Goal: Task Accomplishment & Management: Use online tool/utility

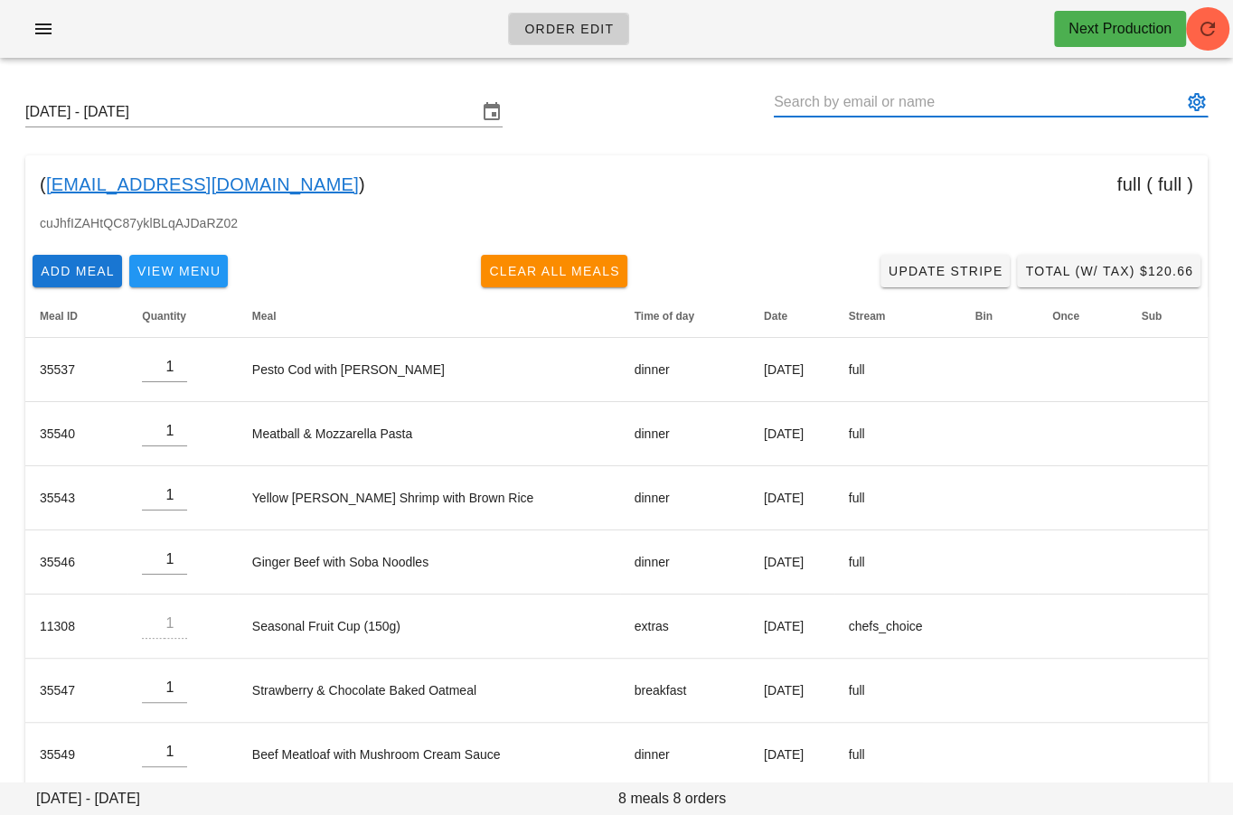
click at [915, 110] on input "text" at bounding box center [978, 102] width 408 height 29
paste input "[PERSON_NAME][EMAIL_ADDRESS][DOMAIN_NAME]"
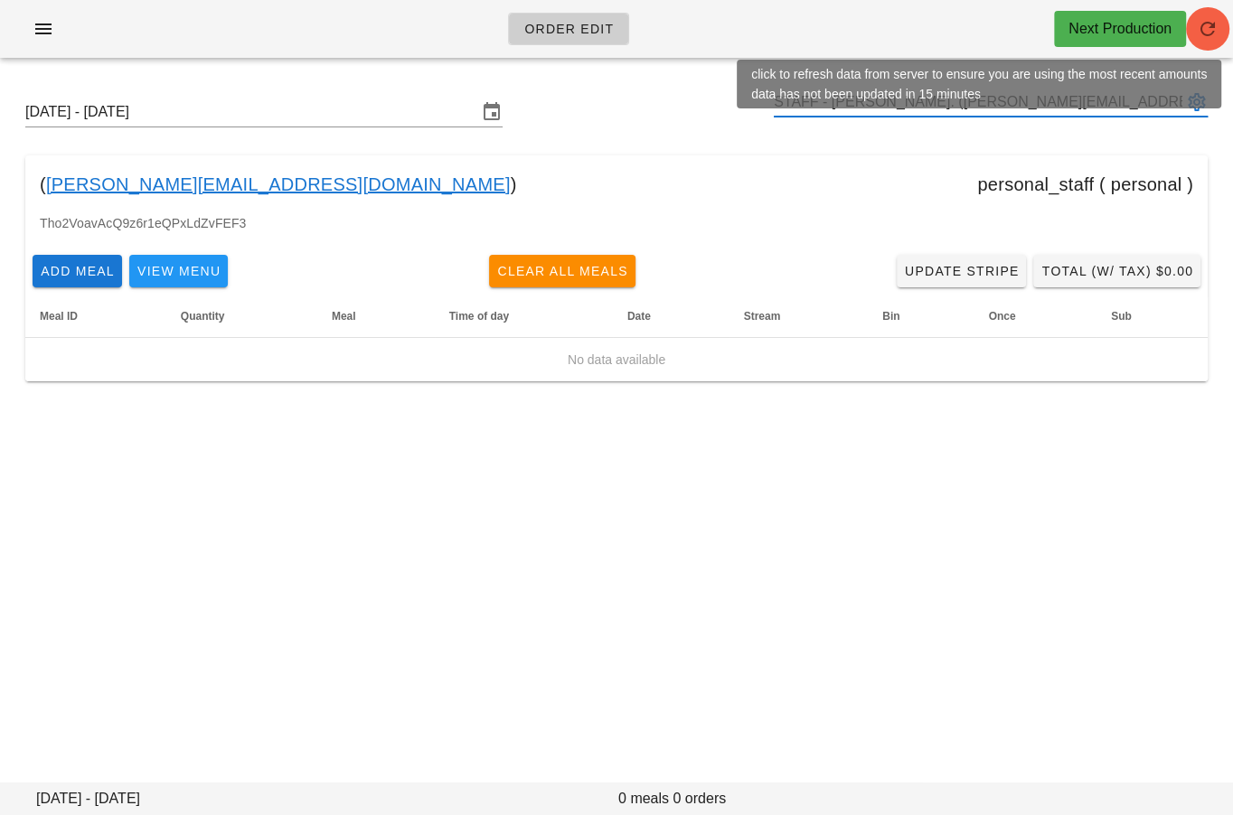
type input "STAFF - [PERSON_NAME]. ([PERSON_NAME][EMAIL_ADDRESS][DOMAIN_NAME])"
click at [1212, 36] on icon "button" at bounding box center [1208, 29] width 22 height 22
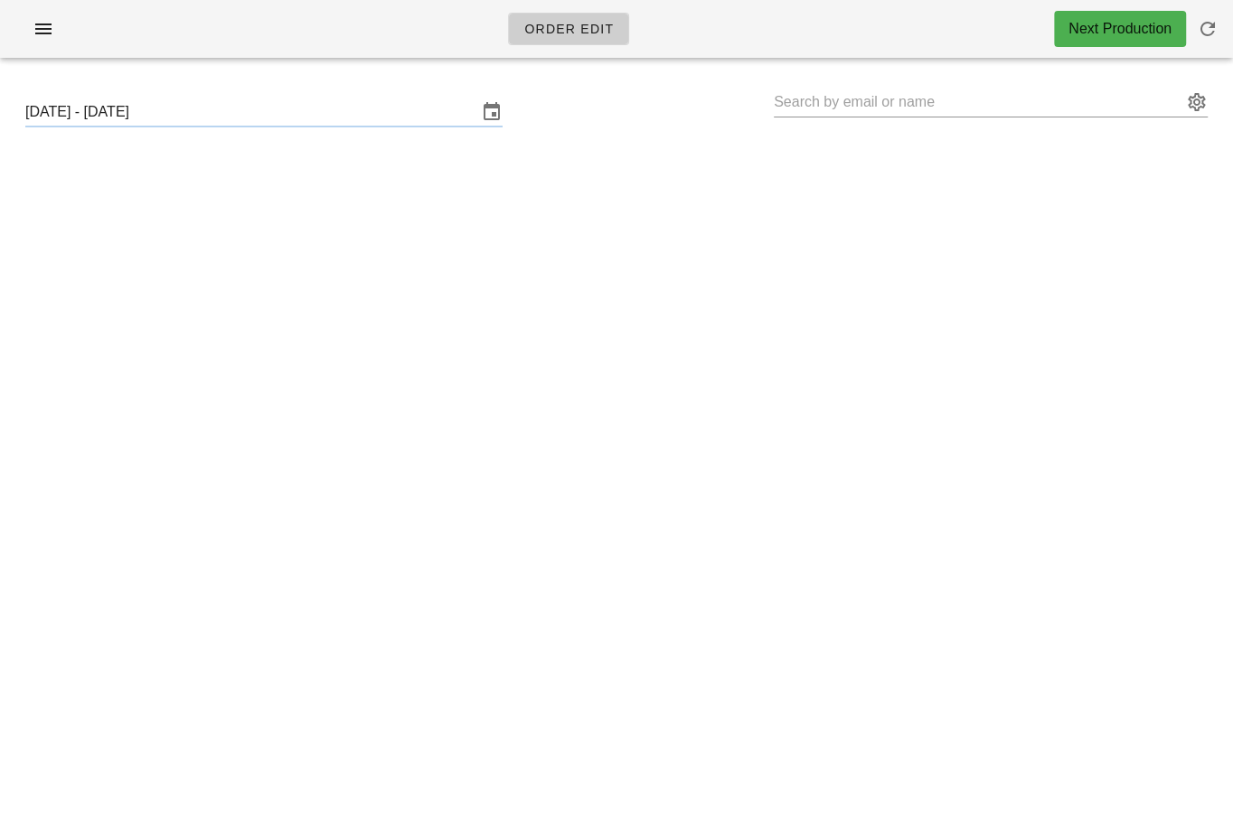
type input "STAFF - [PERSON_NAME]. ([PERSON_NAME][EMAIL_ADDRESS][DOMAIN_NAME])"
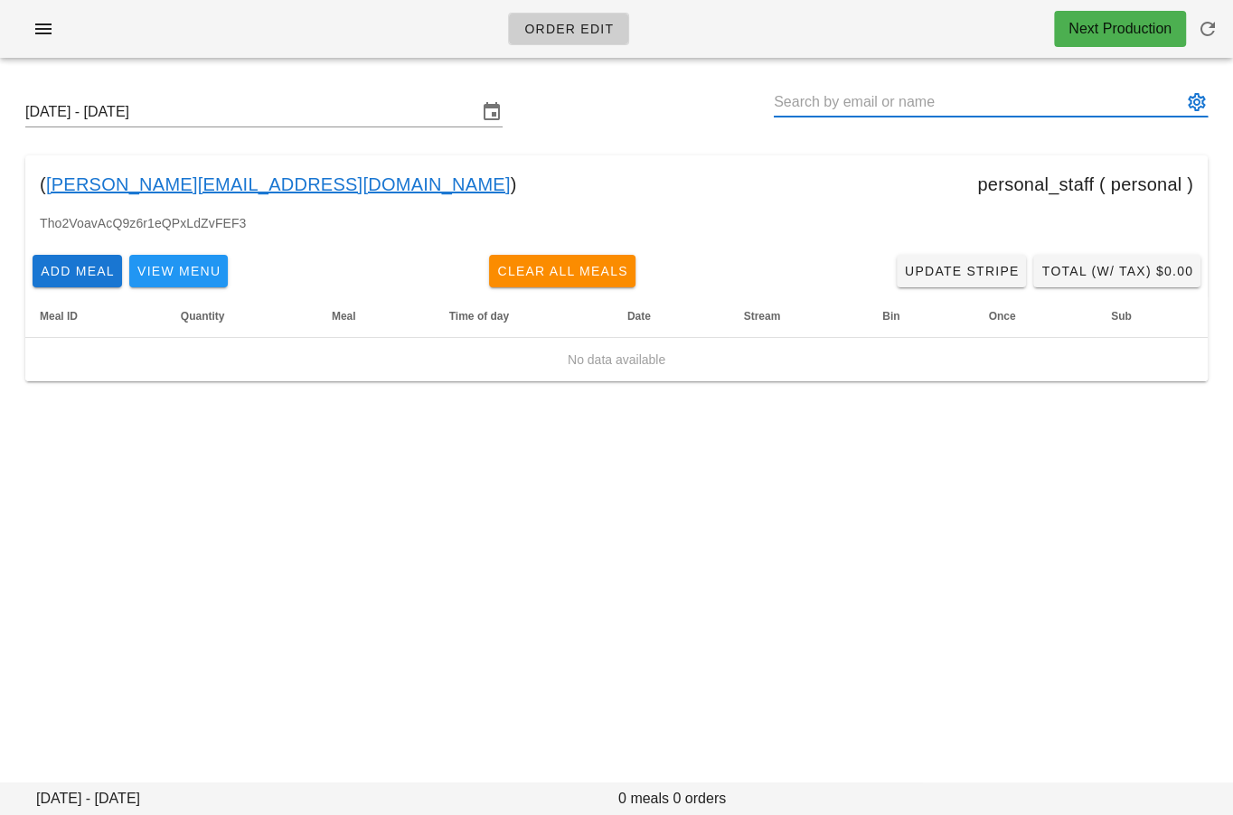
click at [864, 90] on input "text" at bounding box center [978, 102] width 408 height 29
paste input "craig.leesun@gmail.com"
type input "Craig Lee-Sun (craig.leesun@gmail.com)"
paste input "maxwhiffin@gmail.com"
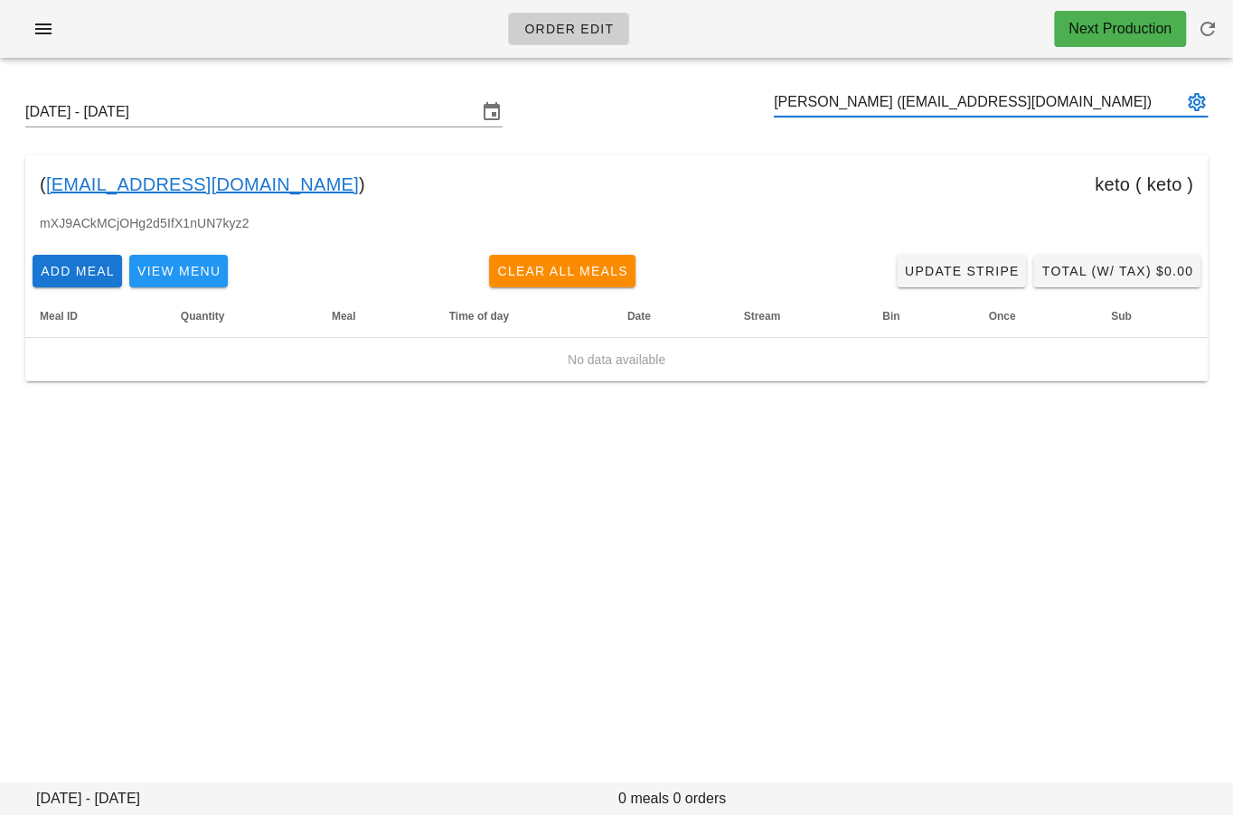
type input "Max Whiffin (maxwhiffin@gmail.com)"
paste input "michaelalexrichter@gmail.com"
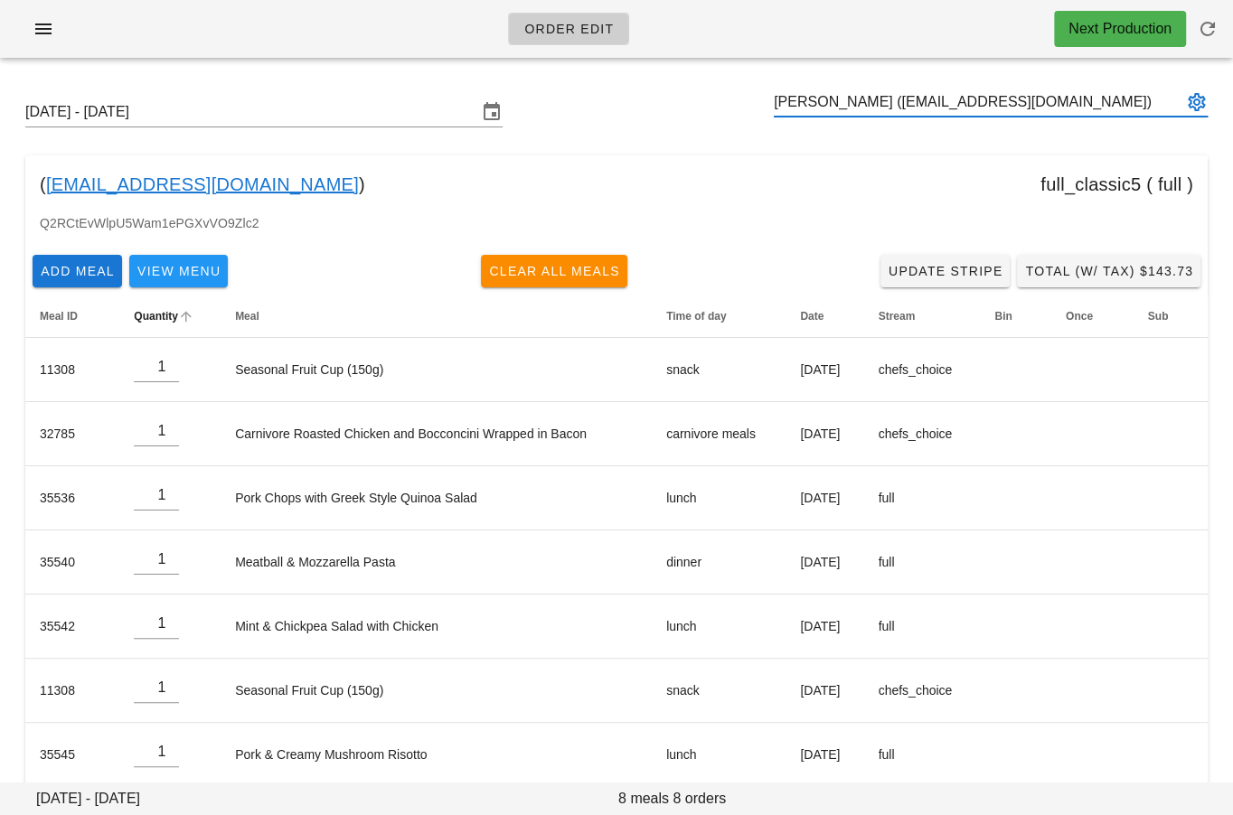
type input "Mike R (michaelalexrichter@gmail.com)"
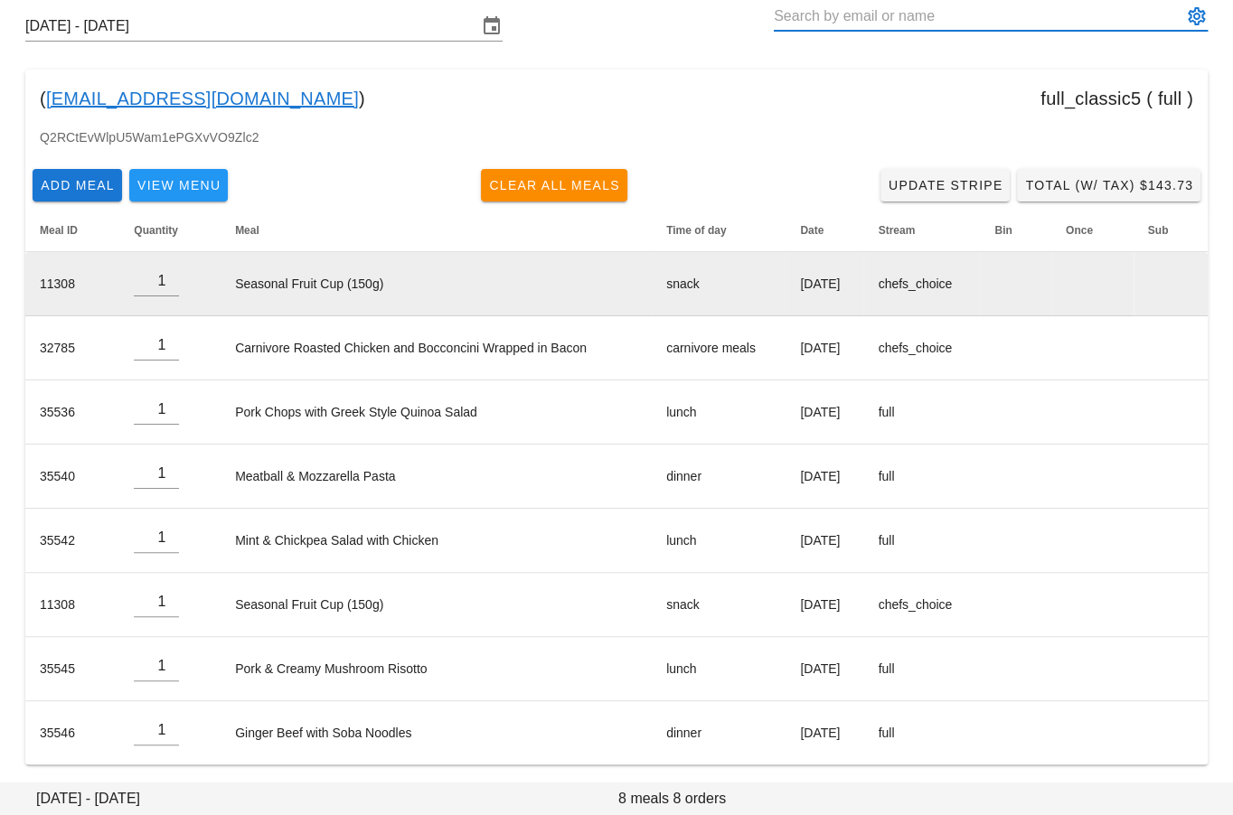
scroll to position [36, 0]
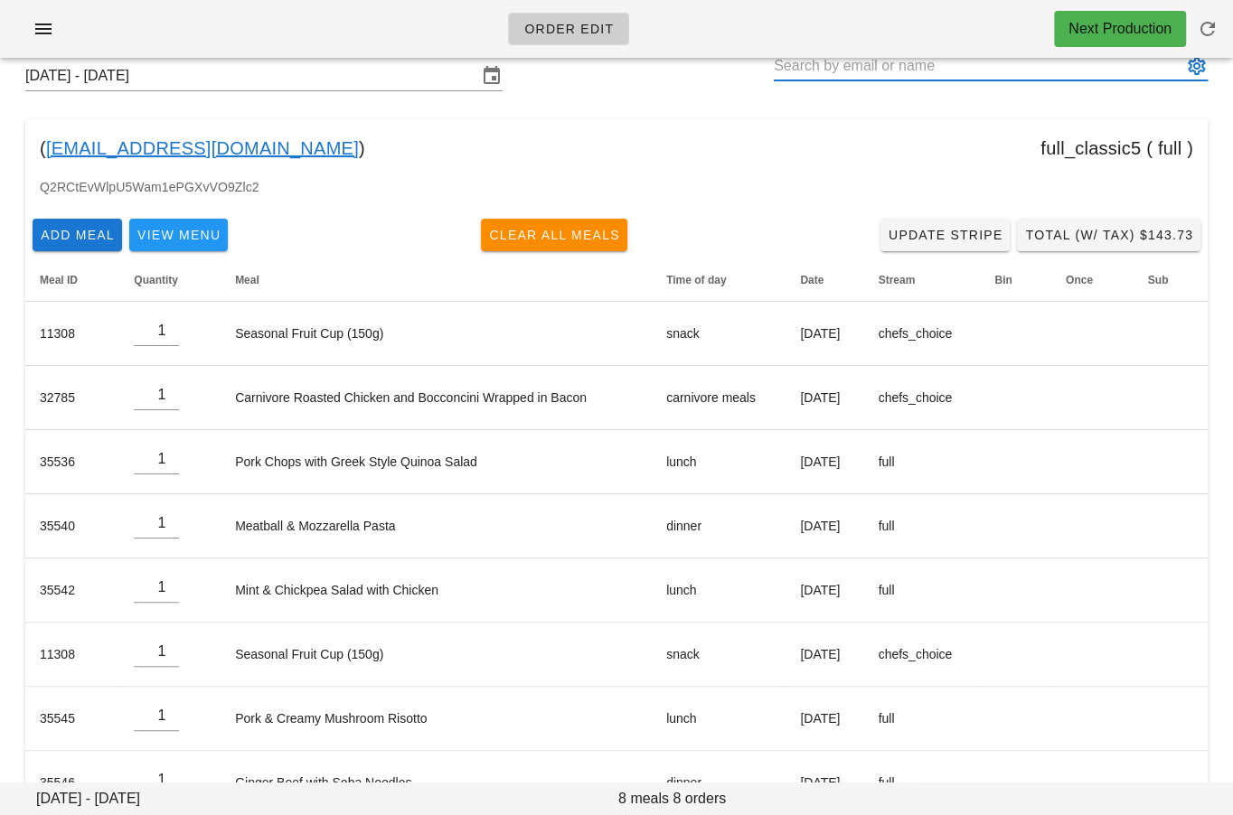
paste input "[EMAIL_ADDRESS][DOMAIN_NAME]"
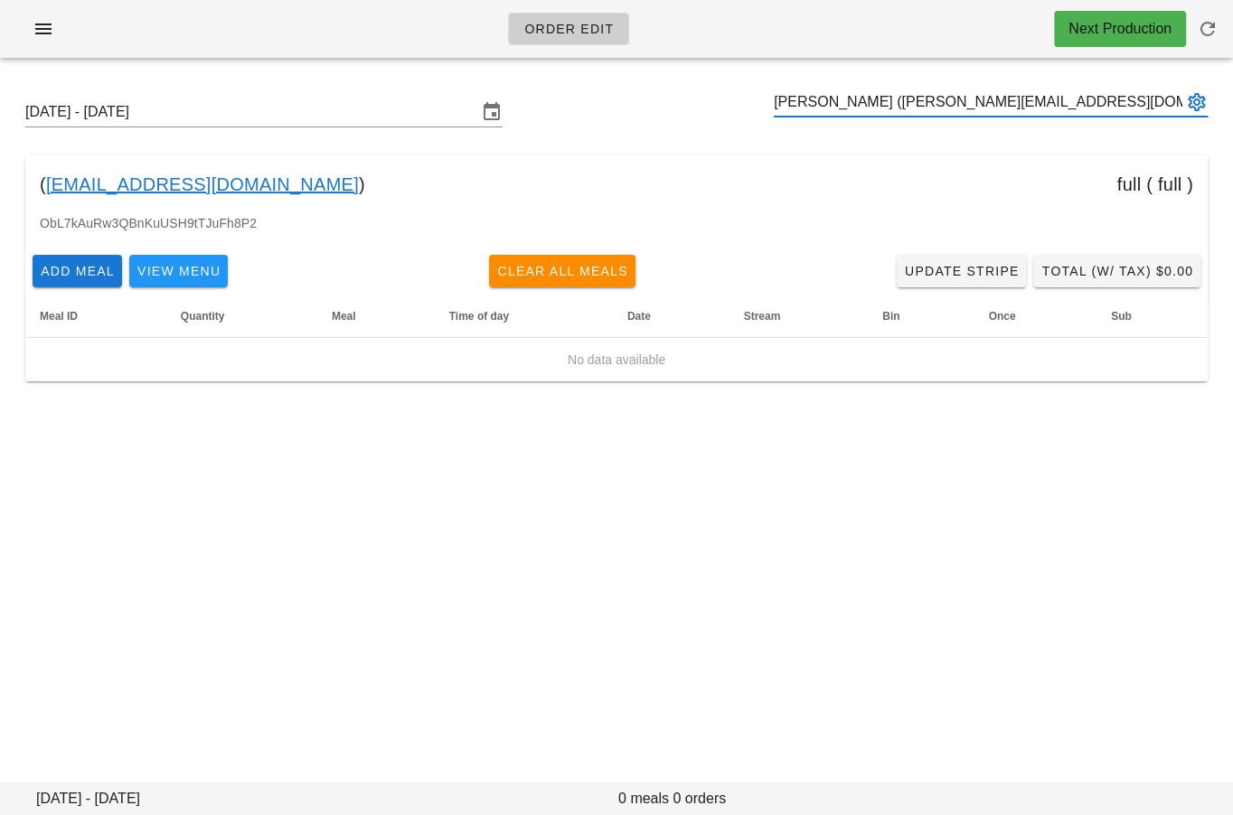
type input "Niki Kairis (nikikairis@hotmail.com)"
click at [818, 104] on input "text" at bounding box center [978, 102] width 408 height 29
paste input "nikikairis@hotmail.com"
type input "Niki Kairis (nikikairis@hotmail.com)"
paste input "[EMAIL_ADDRESS][DOMAIN_NAME]"
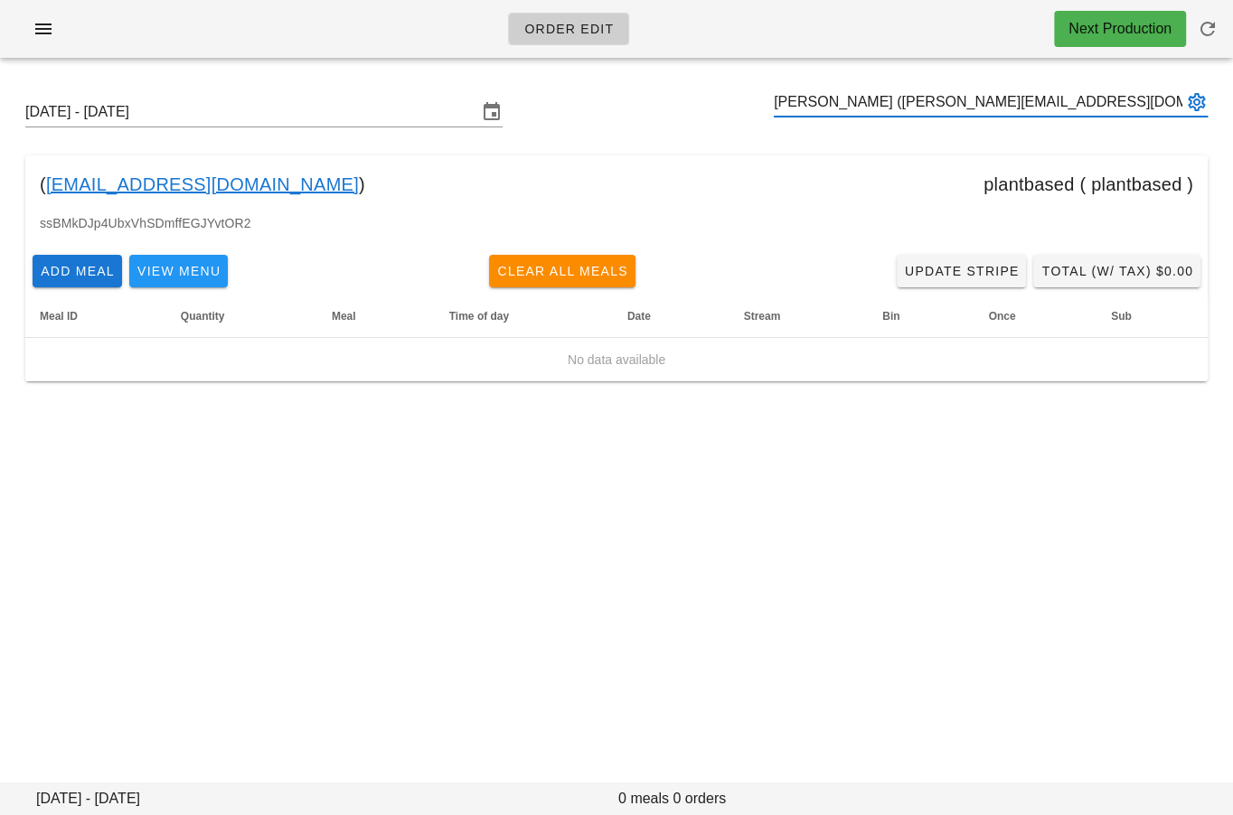
type input "Ruth Gill (ruthegill@hotmail.com)"
paste input "[EMAIL_ADDRESS][DOMAIN_NAME]"
type input "Megan Jameson (mejameson@yahoo.com)"
paste input "edwangpdt@gmail.com"
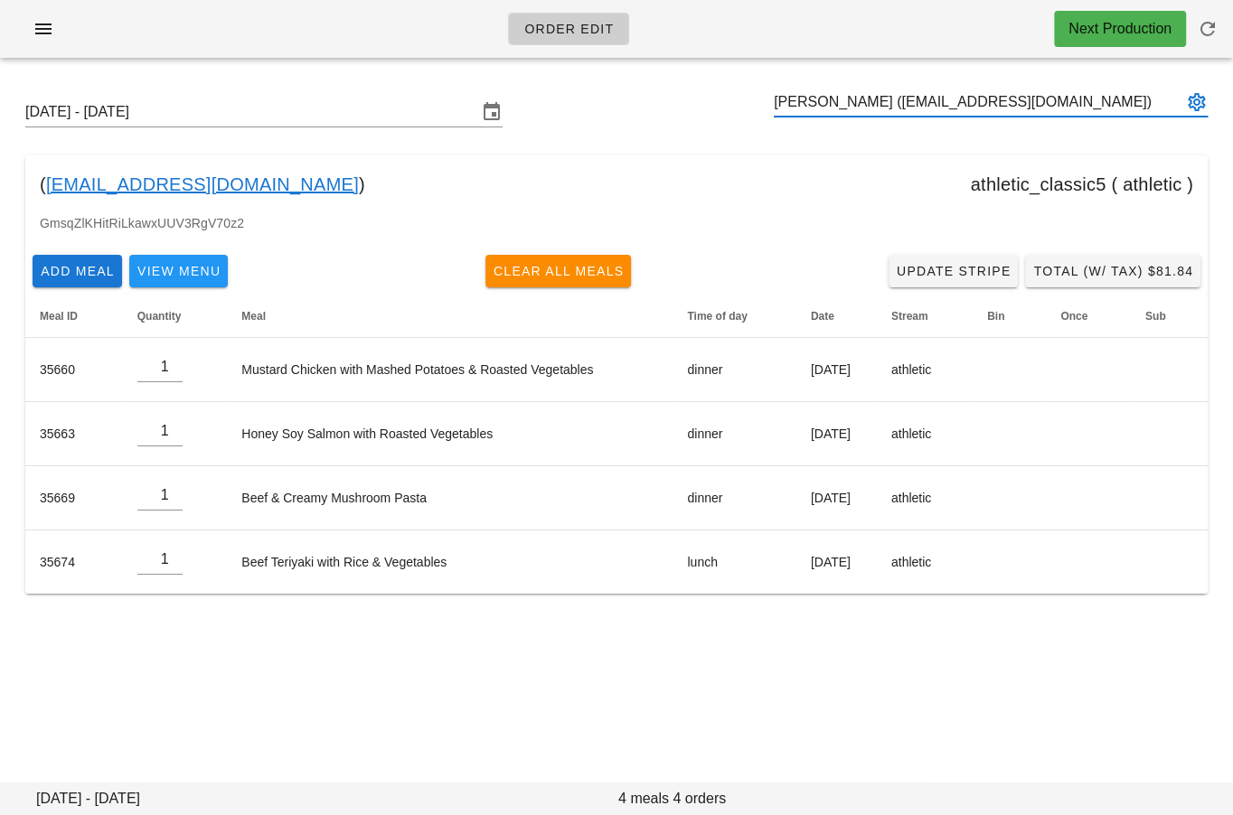
type input "Edward Wang (edwangpdt@gmail.com)"
paste input "meganchua99@gmail.com"
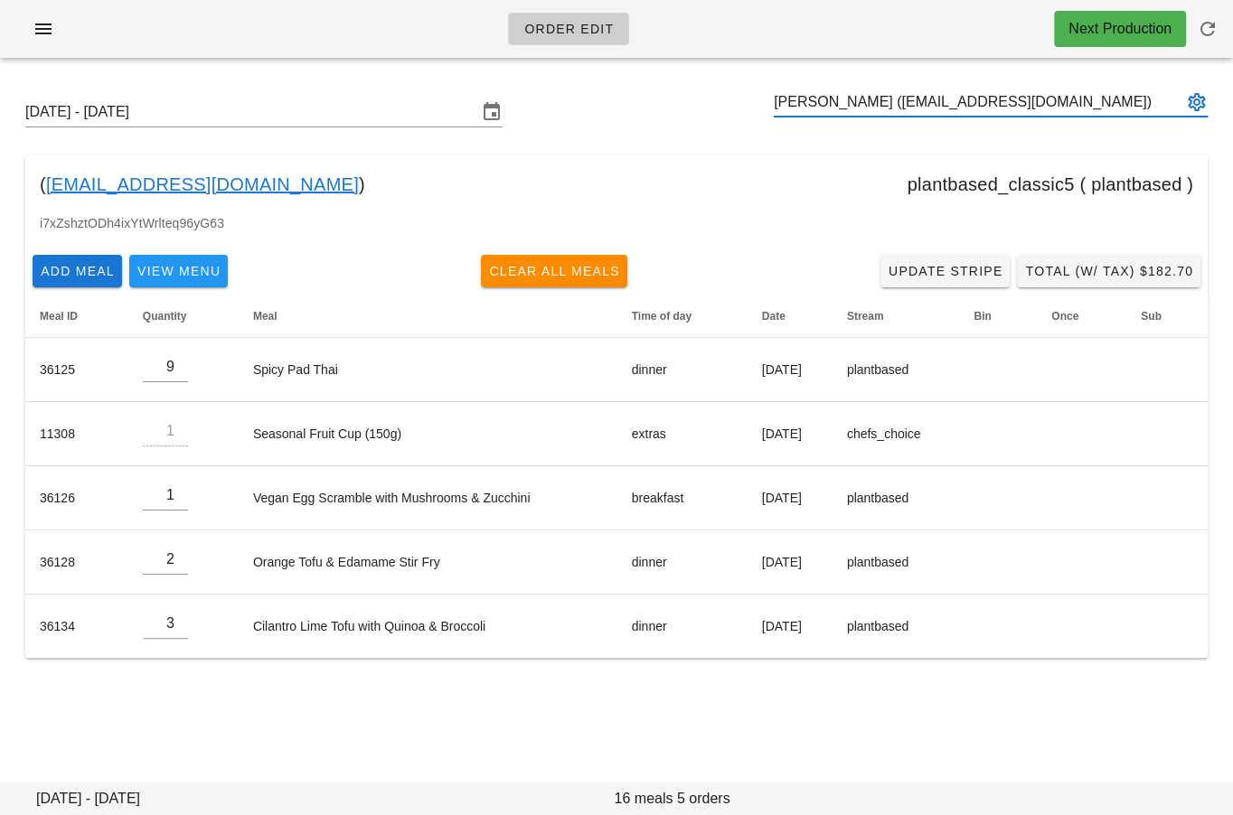
type input "Megan Chua (meganchua99@gmail.com)"
paste input "leeannwhitlock@gmail.com"
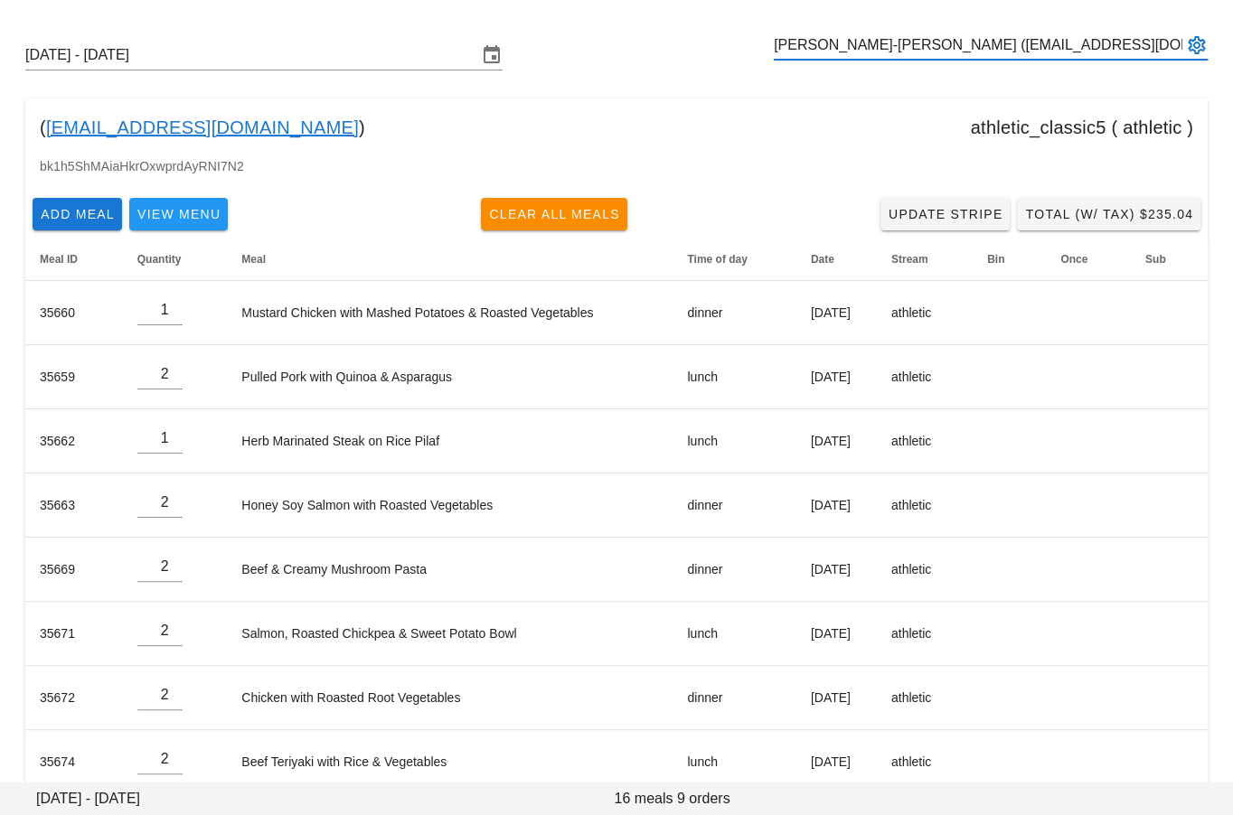
scroll to position [150, 0]
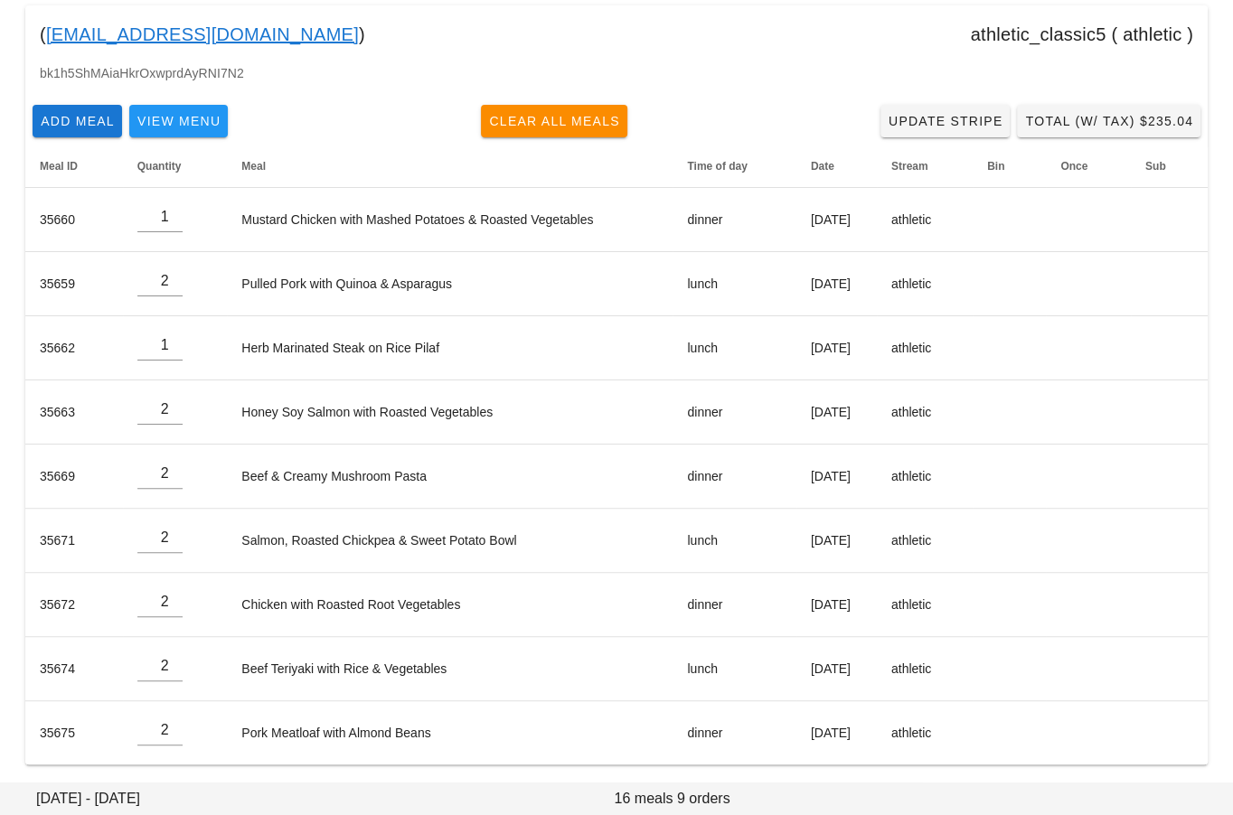
type input "Lee-Ann Whitlock (Leeannwhitlock@gmail.com)"
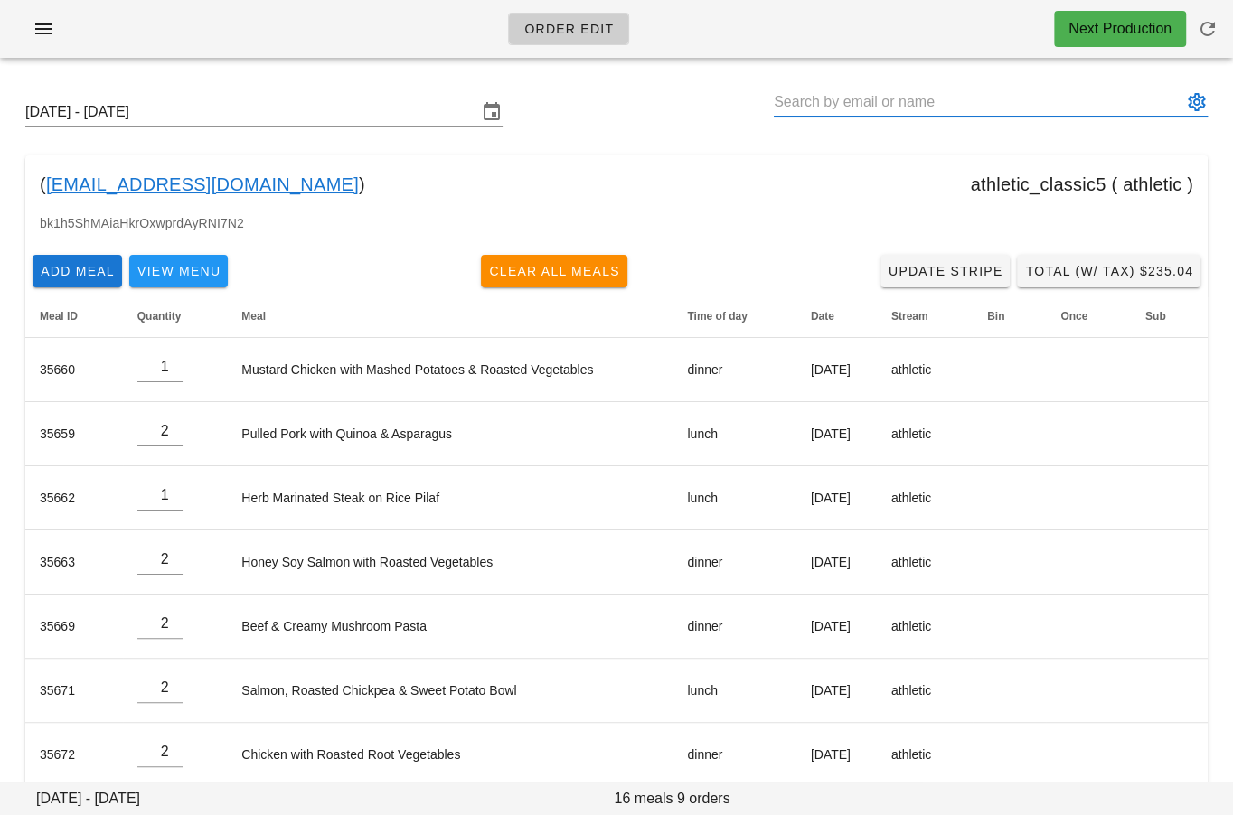
paste input "Loulou.lb11@gmail.com"
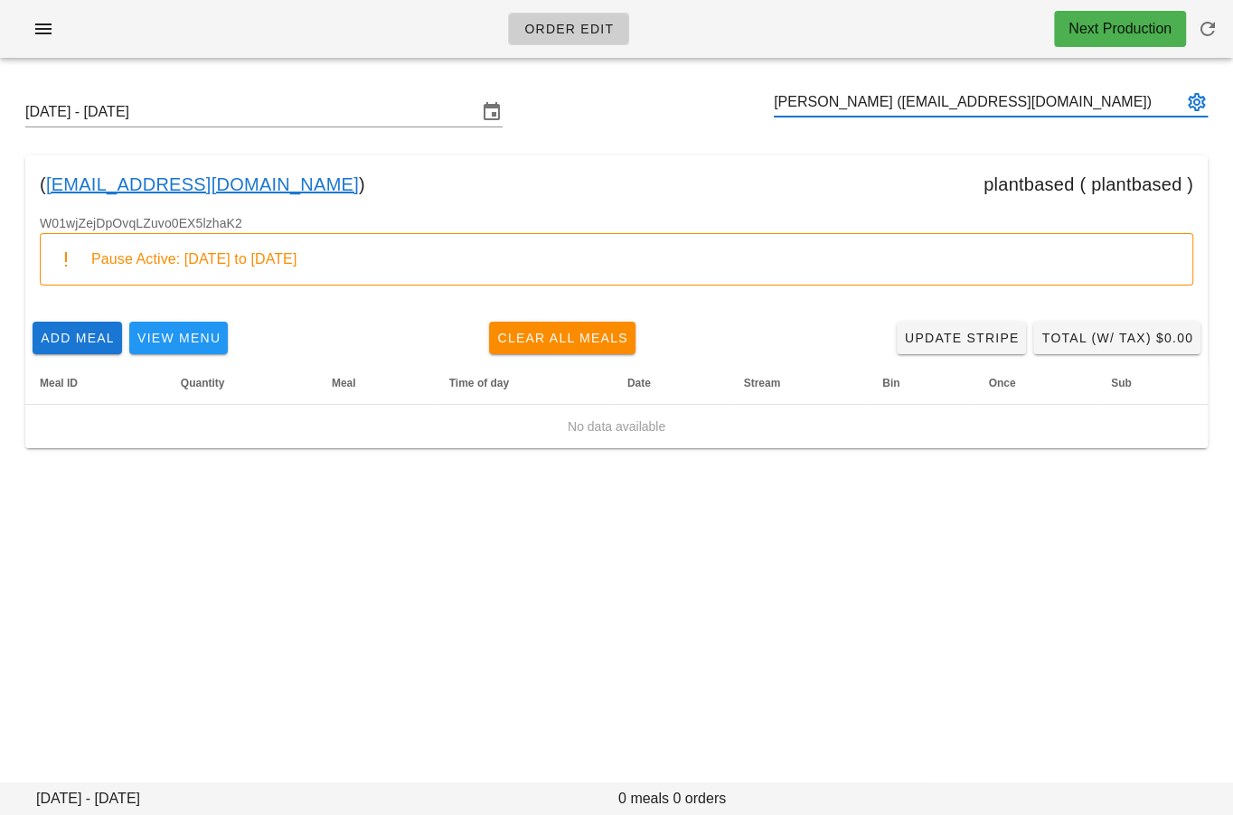
type input "Louise Brown (Loulou.lb11@gmail.com)"
paste input "sterltonpalmer@gmail.com"
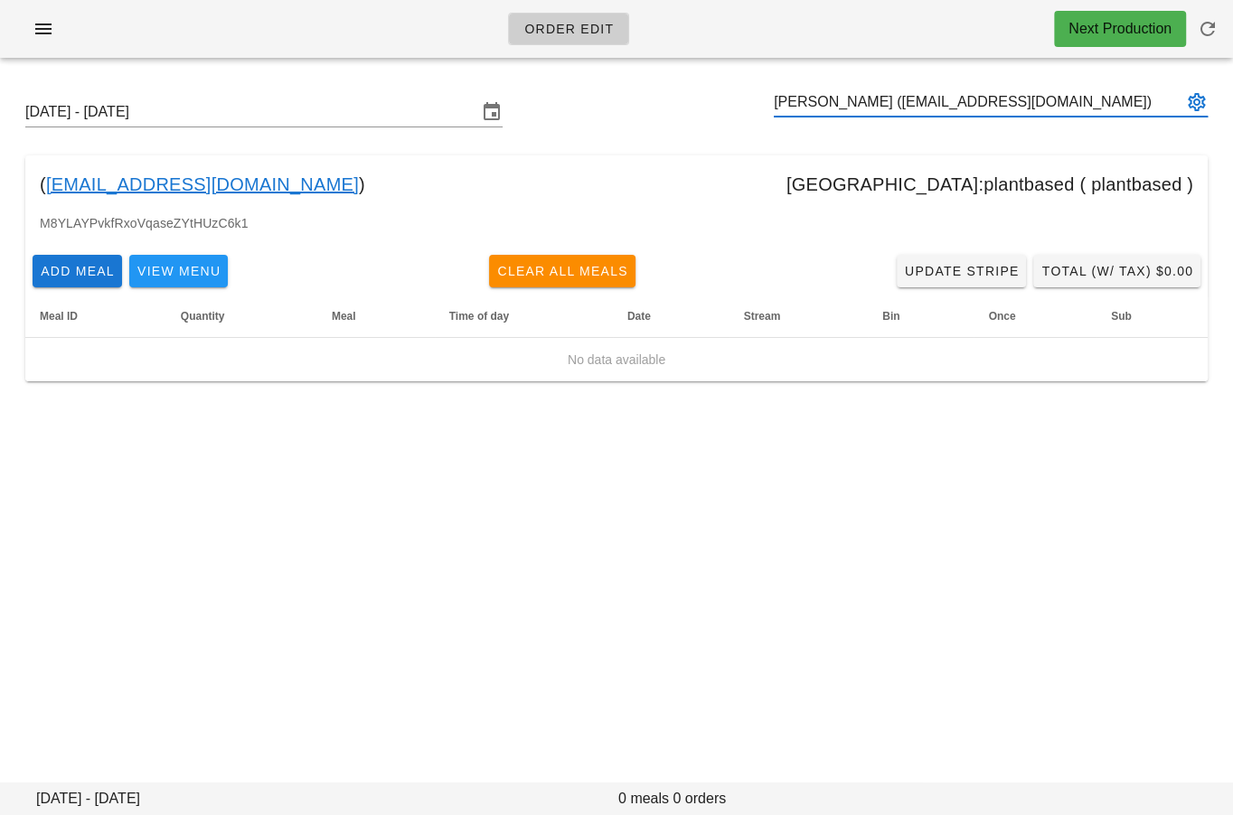
type input "Sterlton Palmer (sterltonpalmer@gmail.com)"
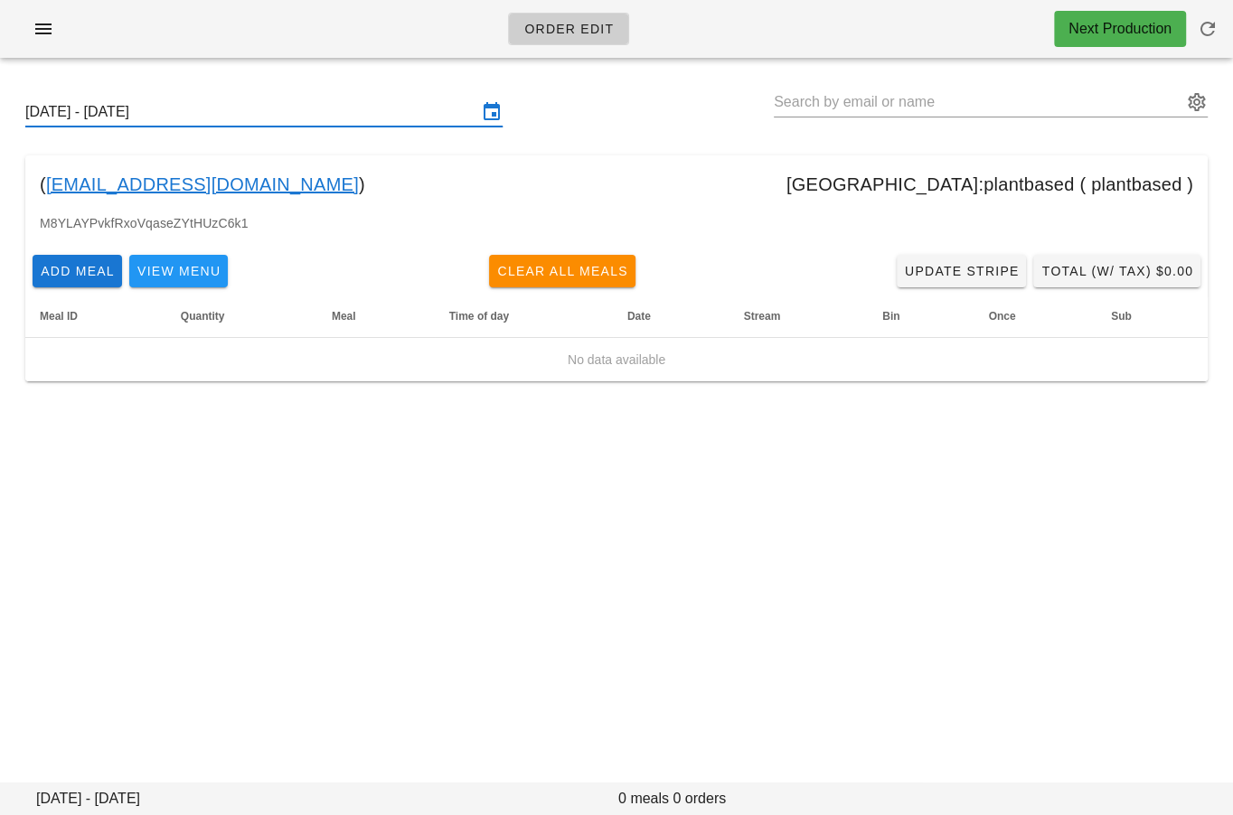
click at [278, 108] on input "[DATE] - [DATE]" at bounding box center [251, 112] width 452 height 29
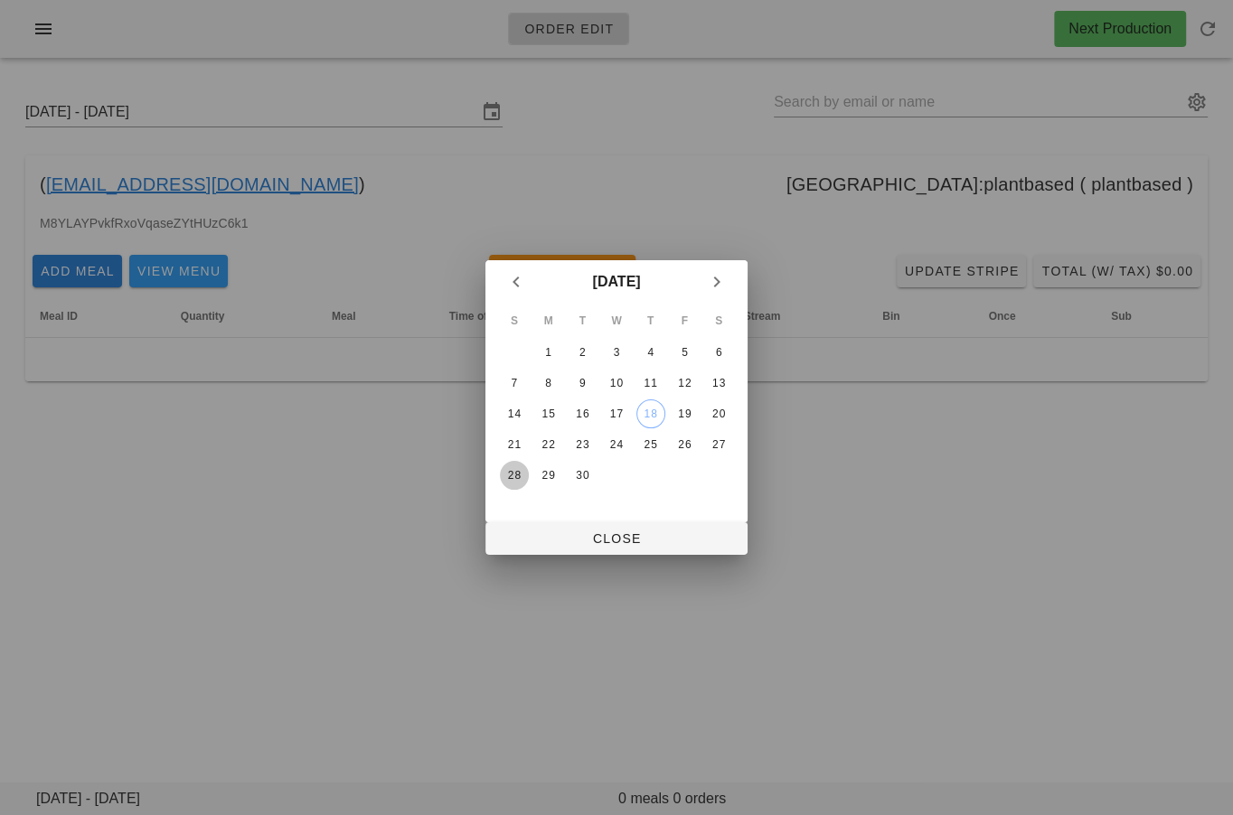
click at [511, 470] on div "28" at bounding box center [514, 475] width 29 height 13
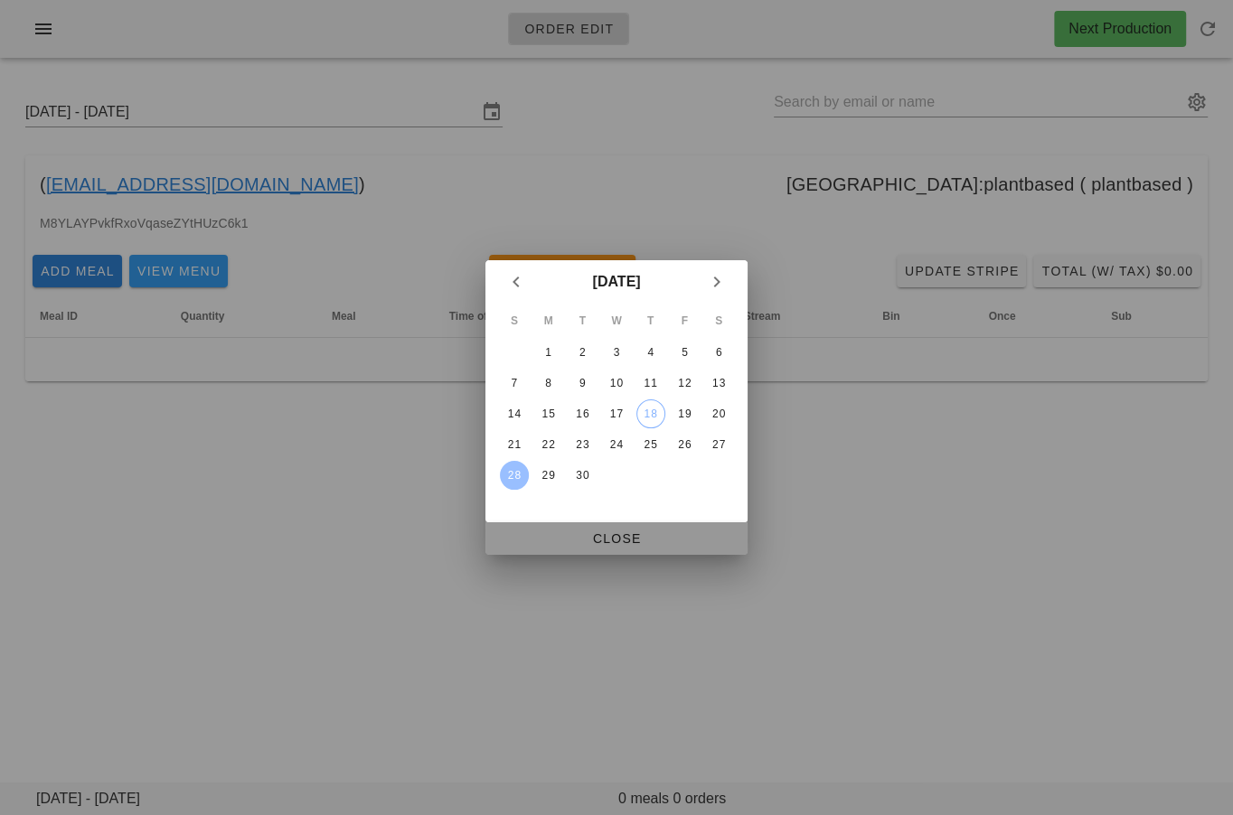
click at [535, 527] on button "Close" at bounding box center [616, 538] width 262 height 33
type input "Sunday September 28 - Saturday October 4"
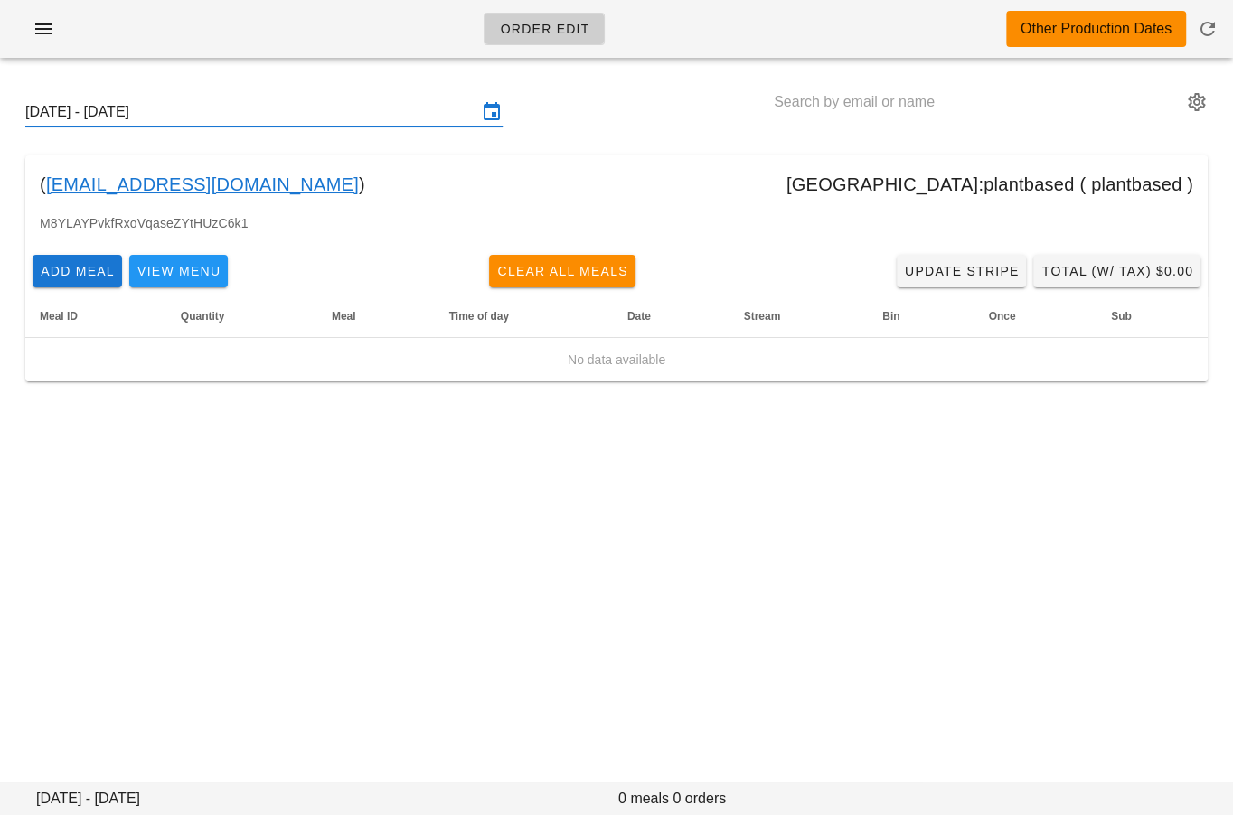
click at [804, 115] on input "text" at bounding box center [978, 102] width 408 height 29
paste input "sbass86@gmail.com"
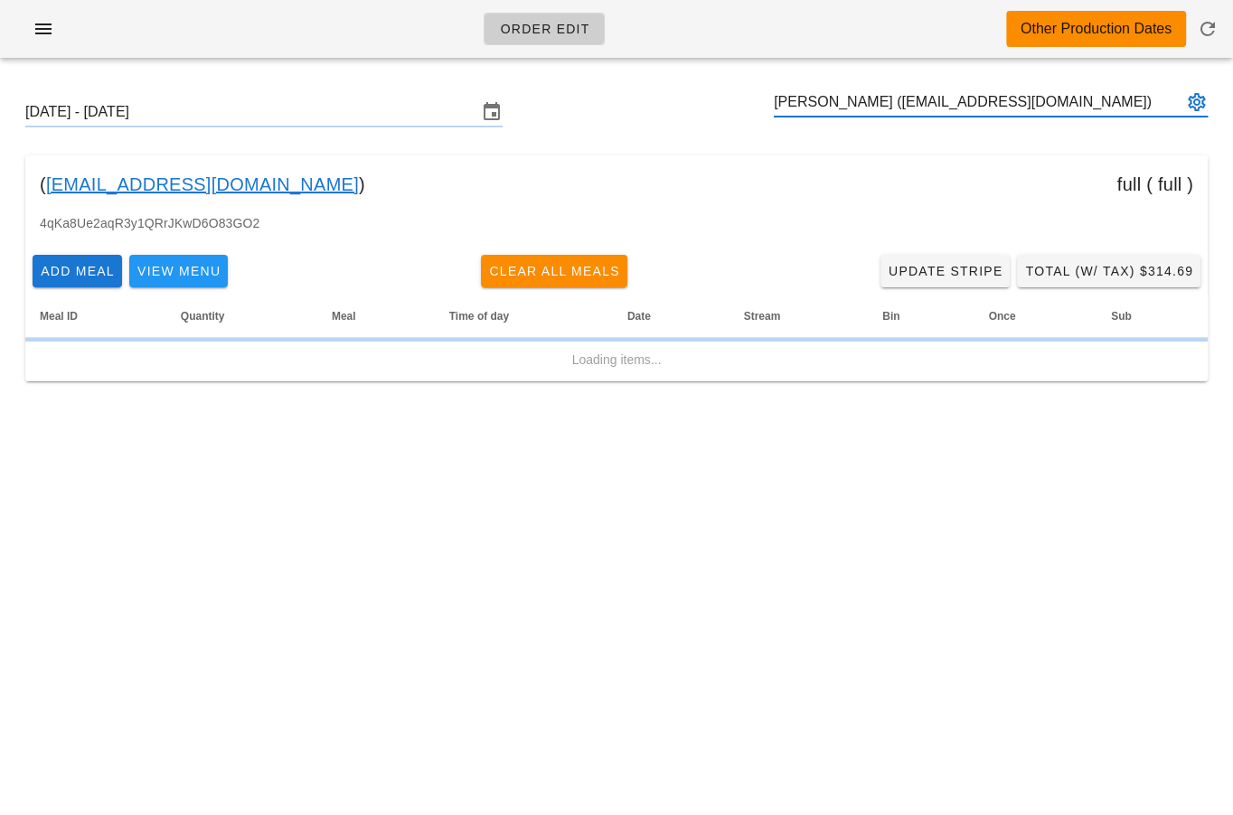
type input "Steven Bass (sbass86@gmail.com)"
click at [293, 117] on input "Sunday September 28 - Saturday October 4" at bounding box center [251, 112] width 452 height 29
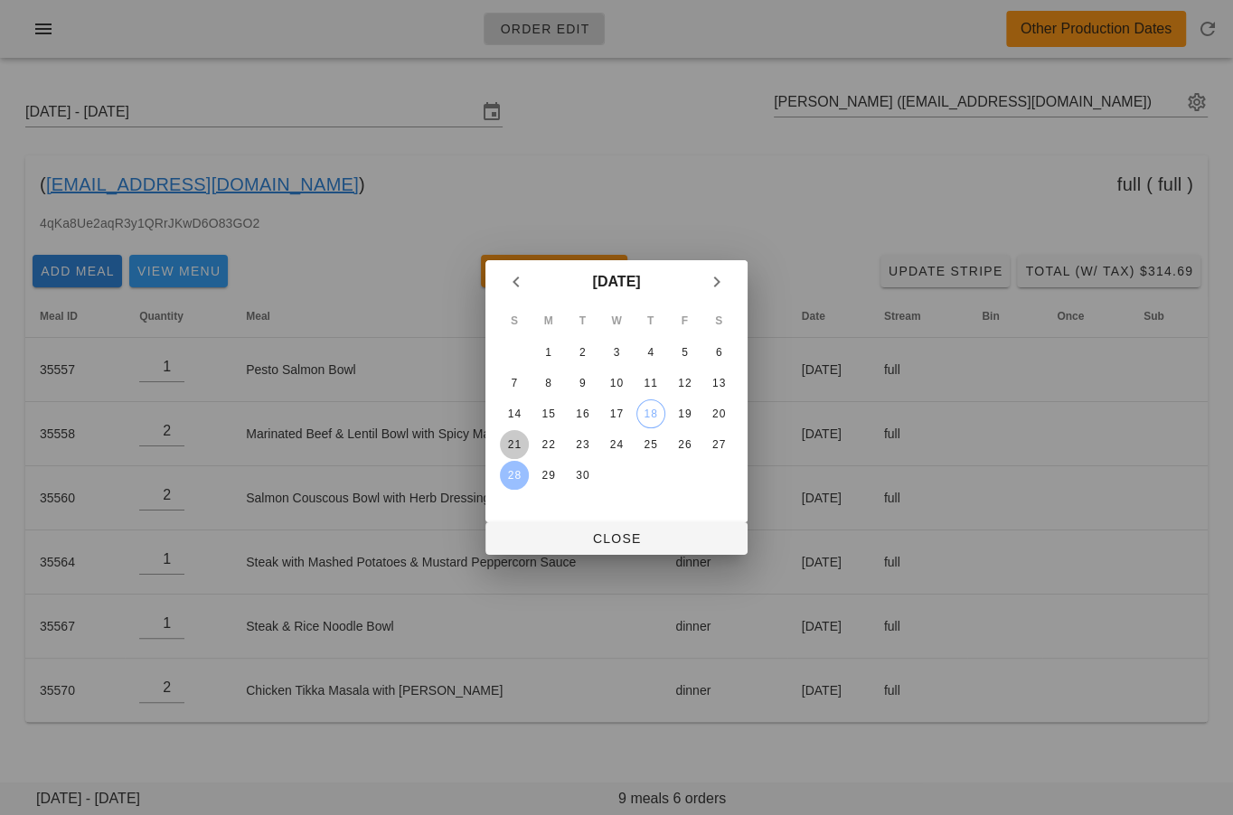
click at [512, 431] on button "21" at bounding box center [514, 444] width 29 height 29
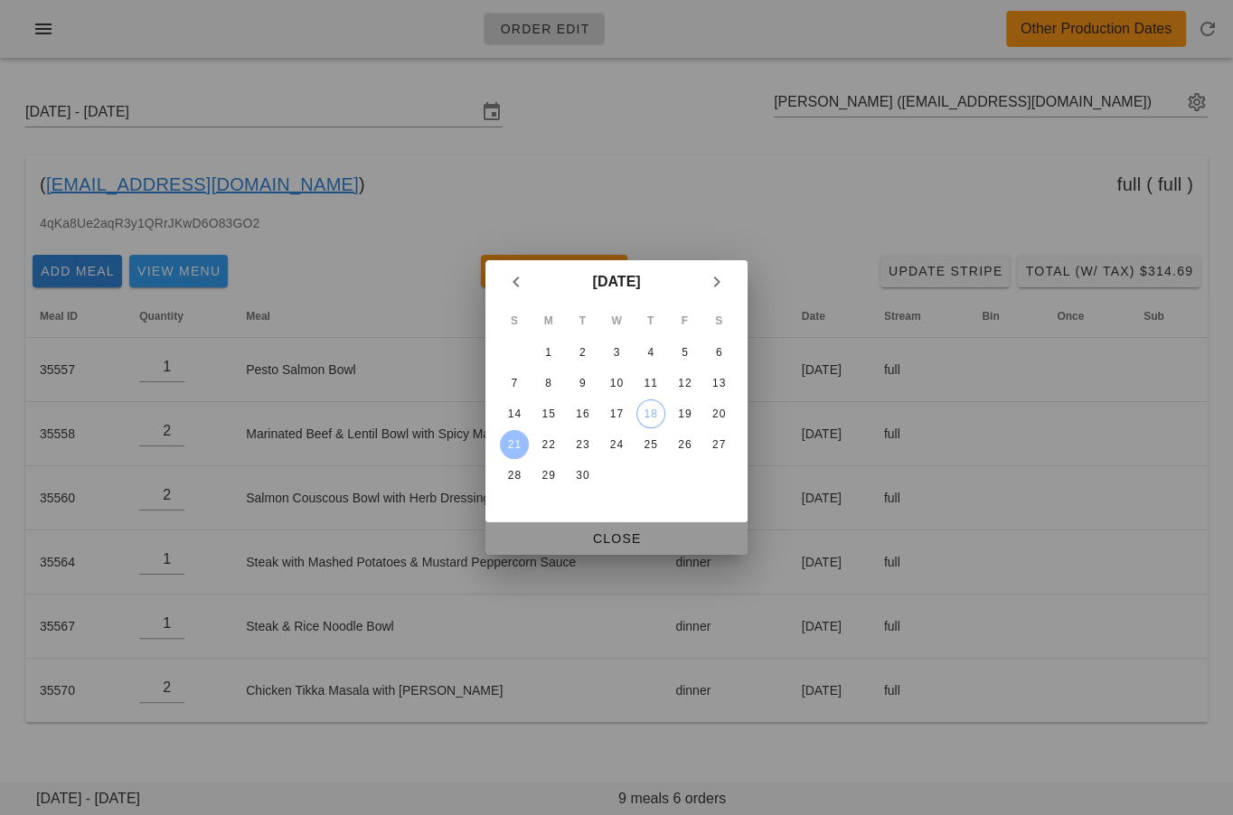
click at [540, 531] on span "Close" at bounding box center [616, 538] width 233 height 14
type input "[DATE] - [DATE]"
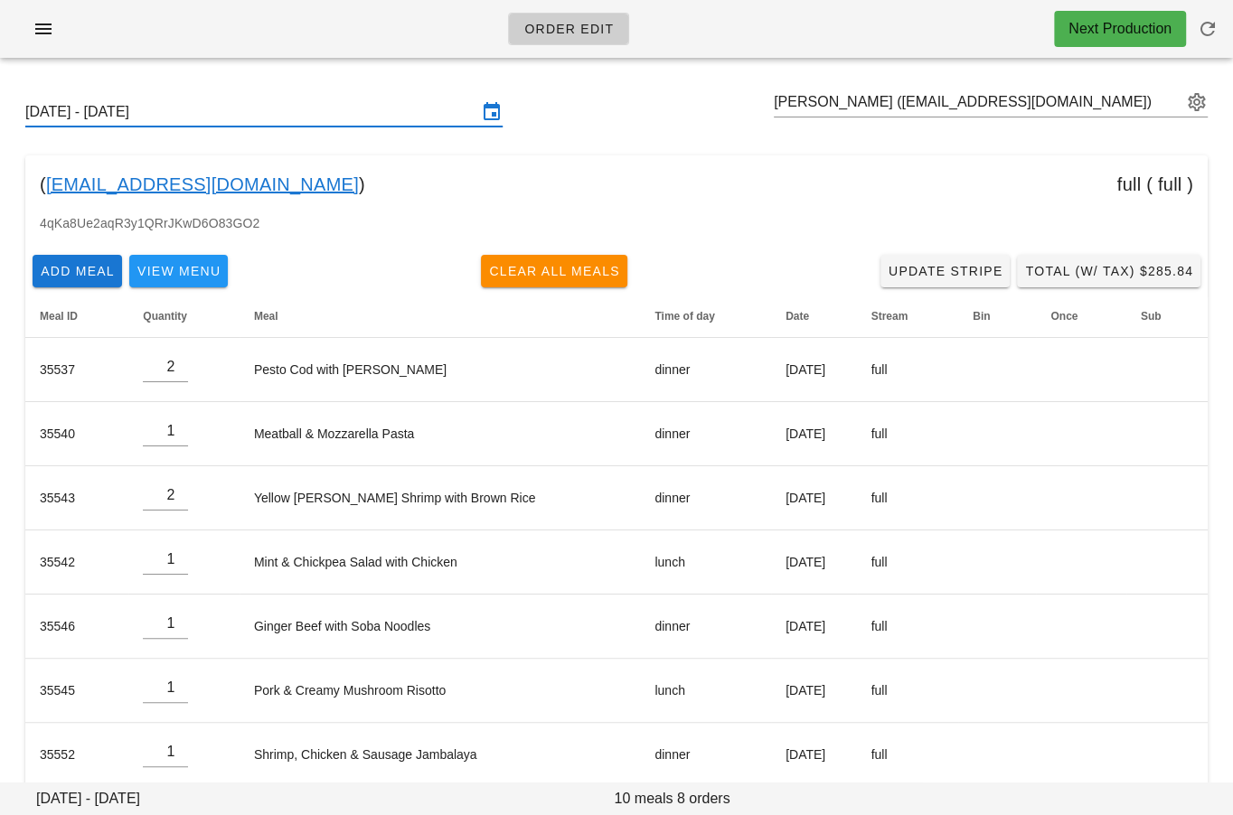
scroll to position [86, 0]
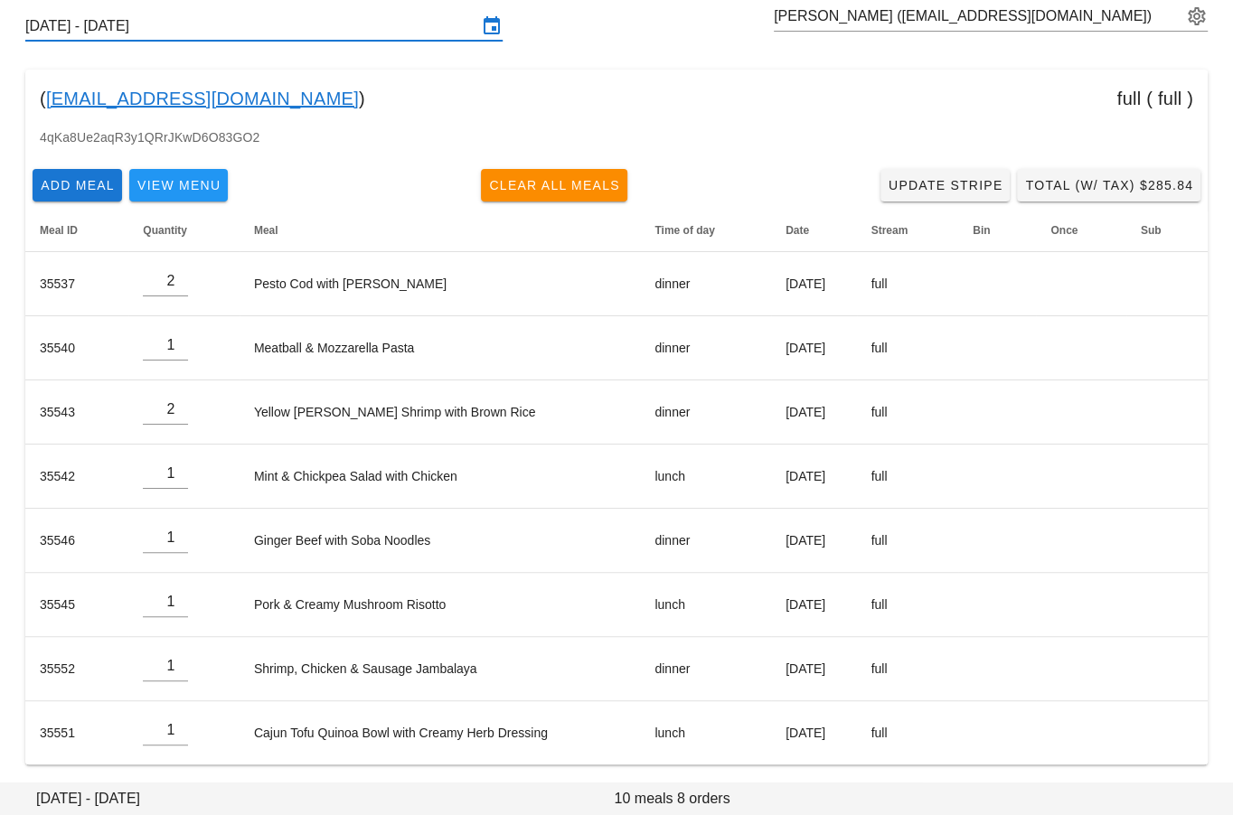
click at [713, 22] on div "Sunday September 21 - Saturday September 27 Steven Bass (sbass86@gmail.com)" at bounding box center [616, 26] width 1211 height 58
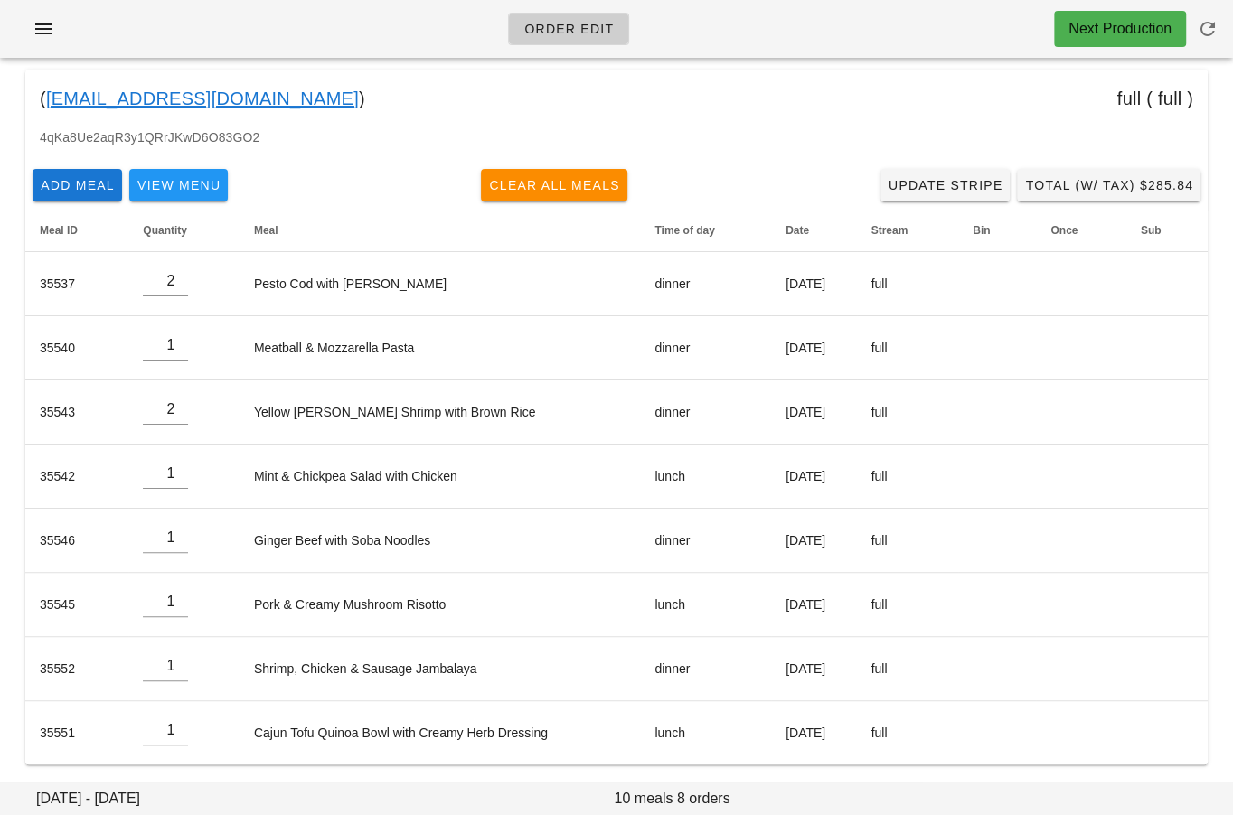
scroll to position [0, 0]
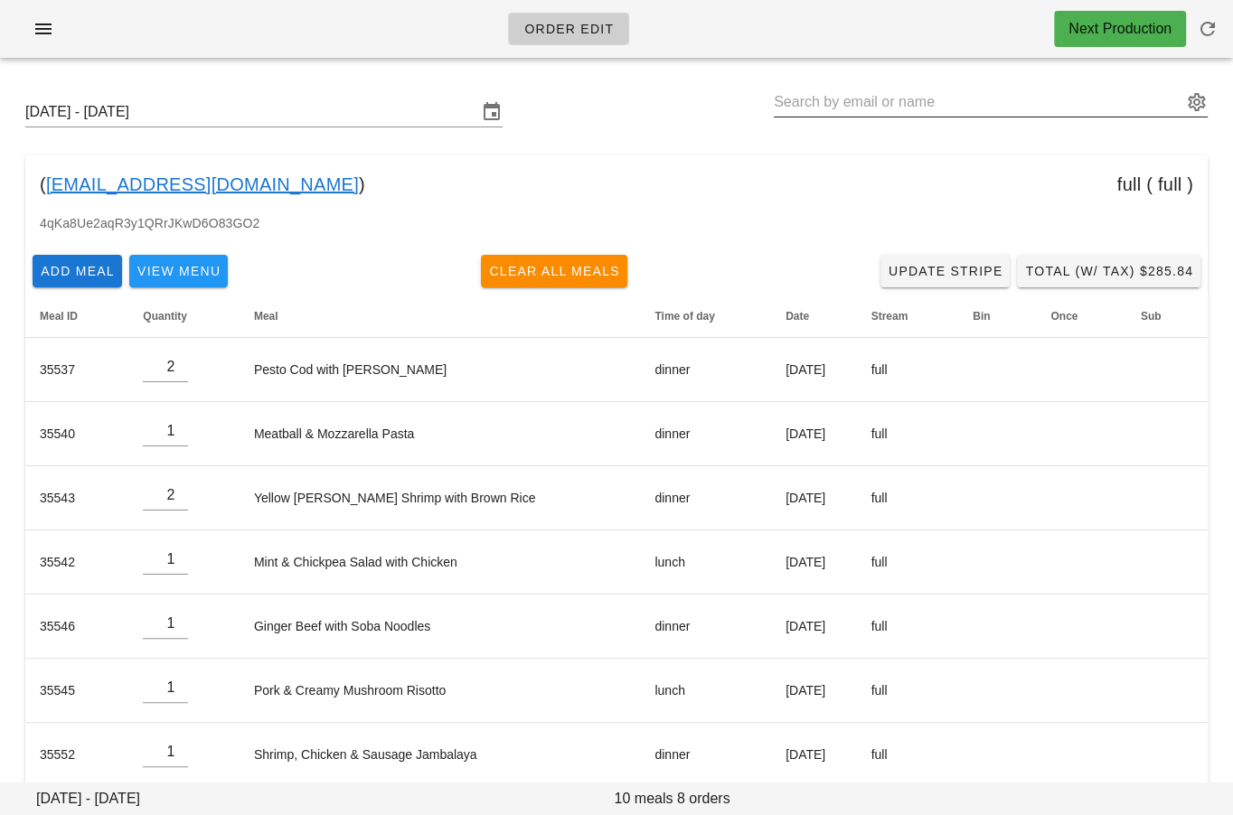
click at [853, 104] on input "text" at bounding box center [978, 102] width 408 height 29
paste input "sbass86+2@gmail.com"
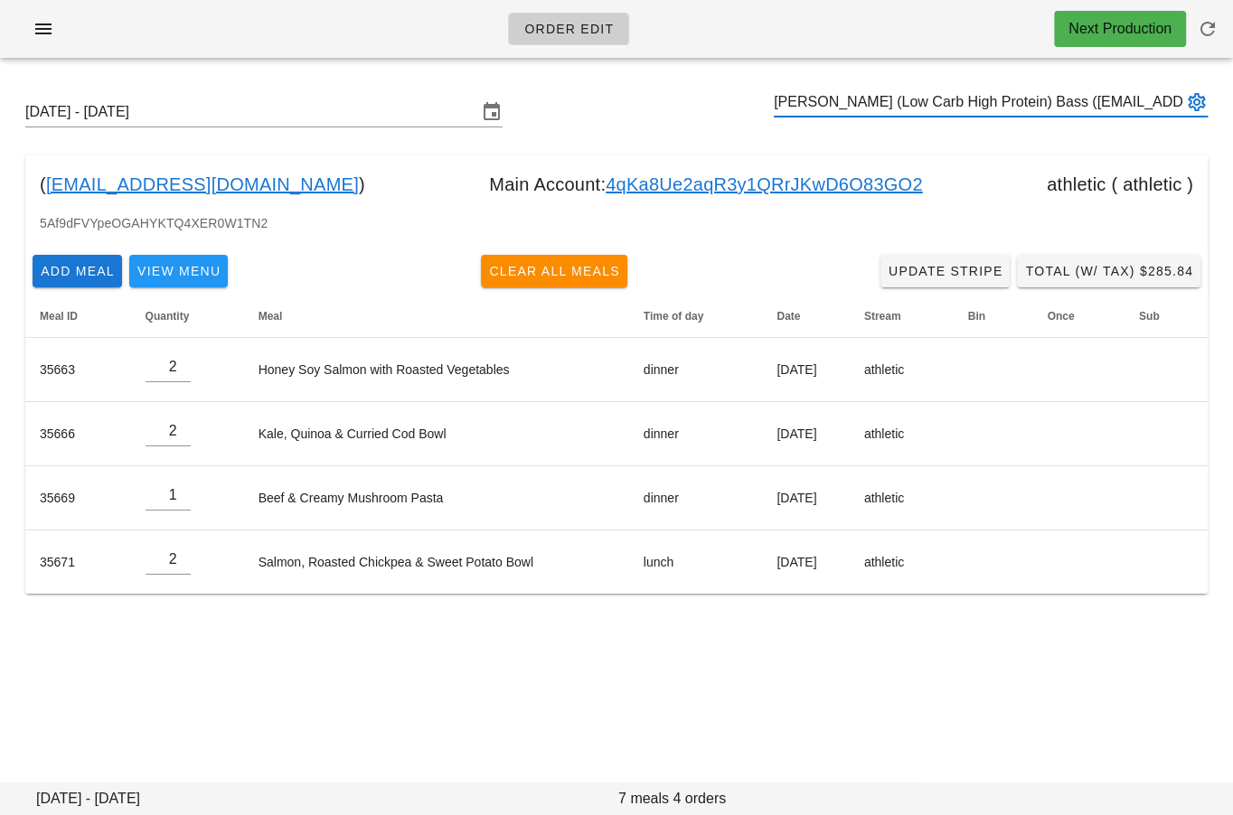
type input "Steven (Low Carb High Protein) Bass (sbass86+2@gmail.com)"
paste input "[EMAIL_ADDRESS][DOMAIN_NAME]"
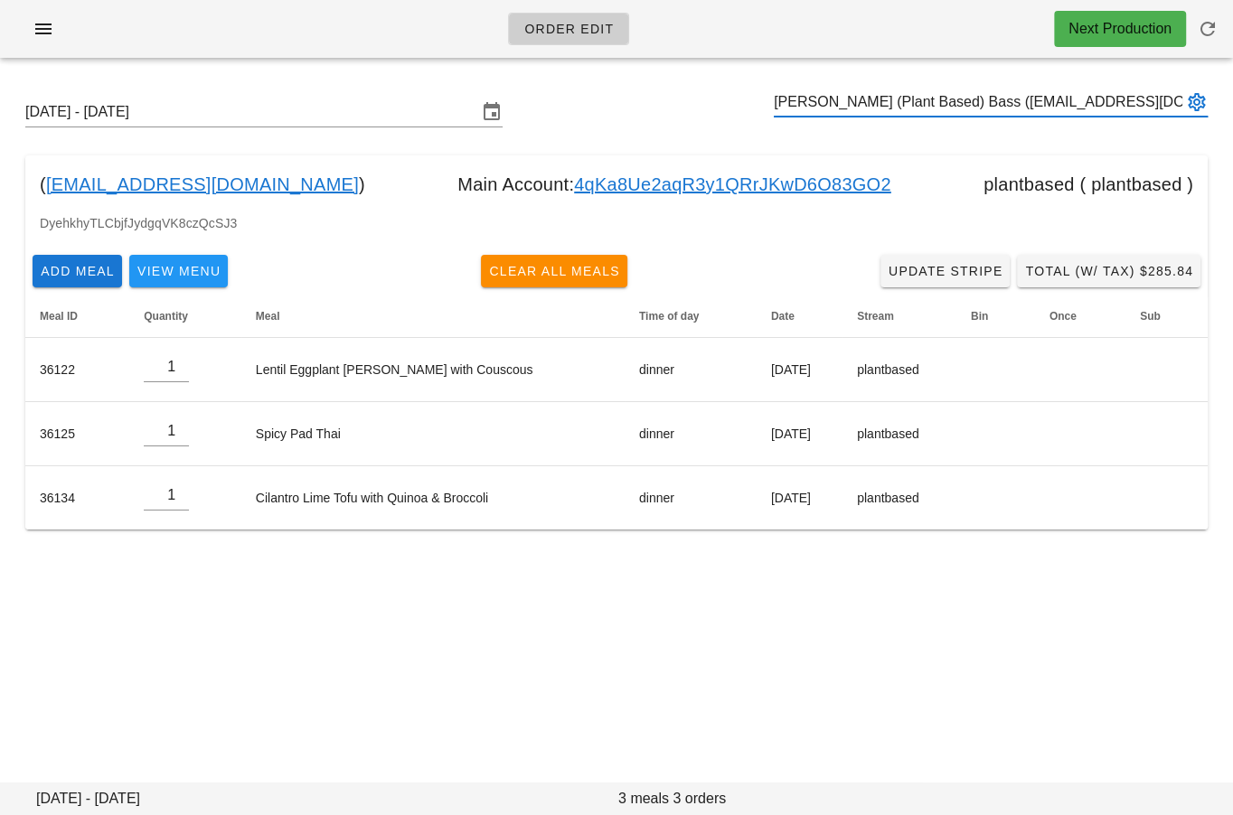
type input "[PERSON_NAME] (Plant Based) Bass ([EMAIL_ADDRESS][DOMAIN_NAME])"
click at [153, 629] on div "Order Edit Next Production Sunday September 21 - Saturday September 27 Steven (…" at bounding box center [616, 407] width 1233 height 815
click at [793, 104] on input "text" at bounding box center [978, 102] width 408 height 29
paste input "kiril.kmk@gmail.com"
type input "kiril.kmk@gmail.com"
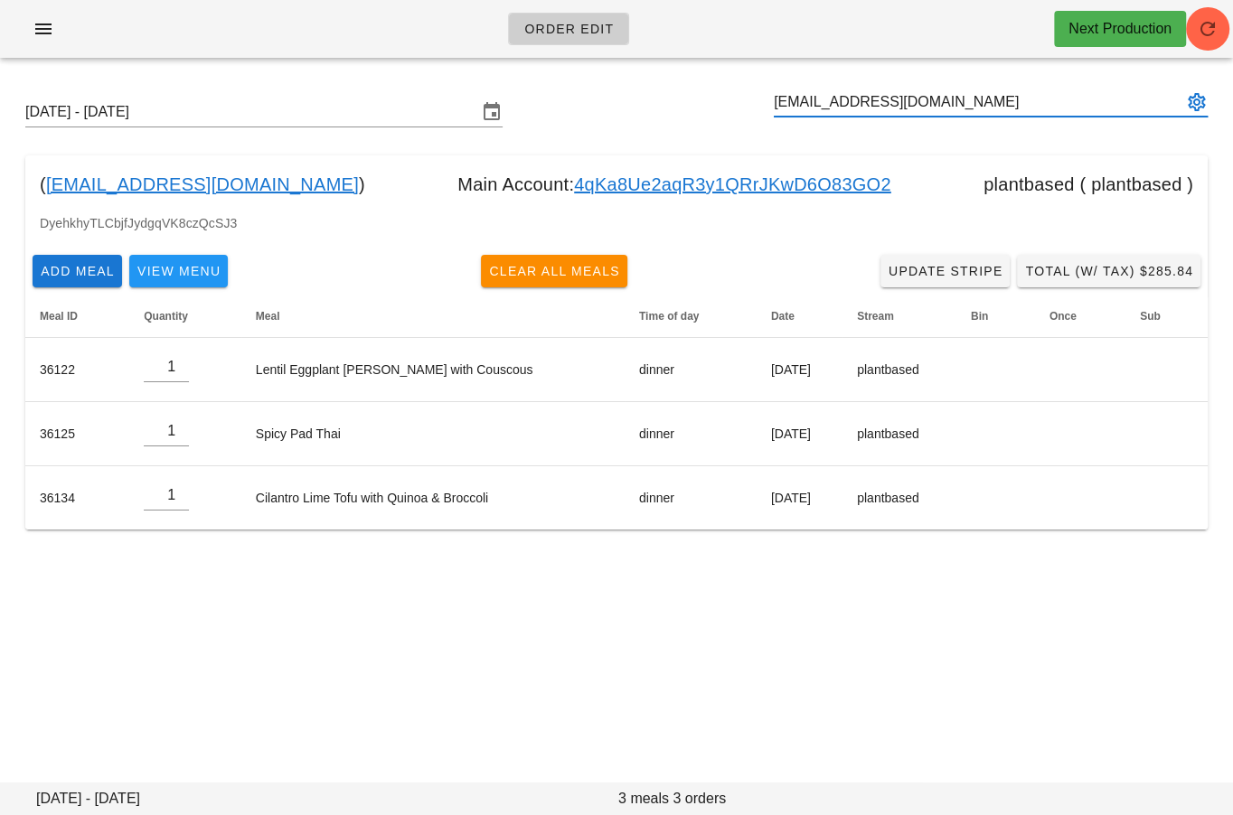
click at [364, 78] on div "Sunday September 21 - Saturday September 27 kiril.kmk@gmail.com ( sbass86+1@gma…" at bounding box center [616, 313] width 1233 height 483
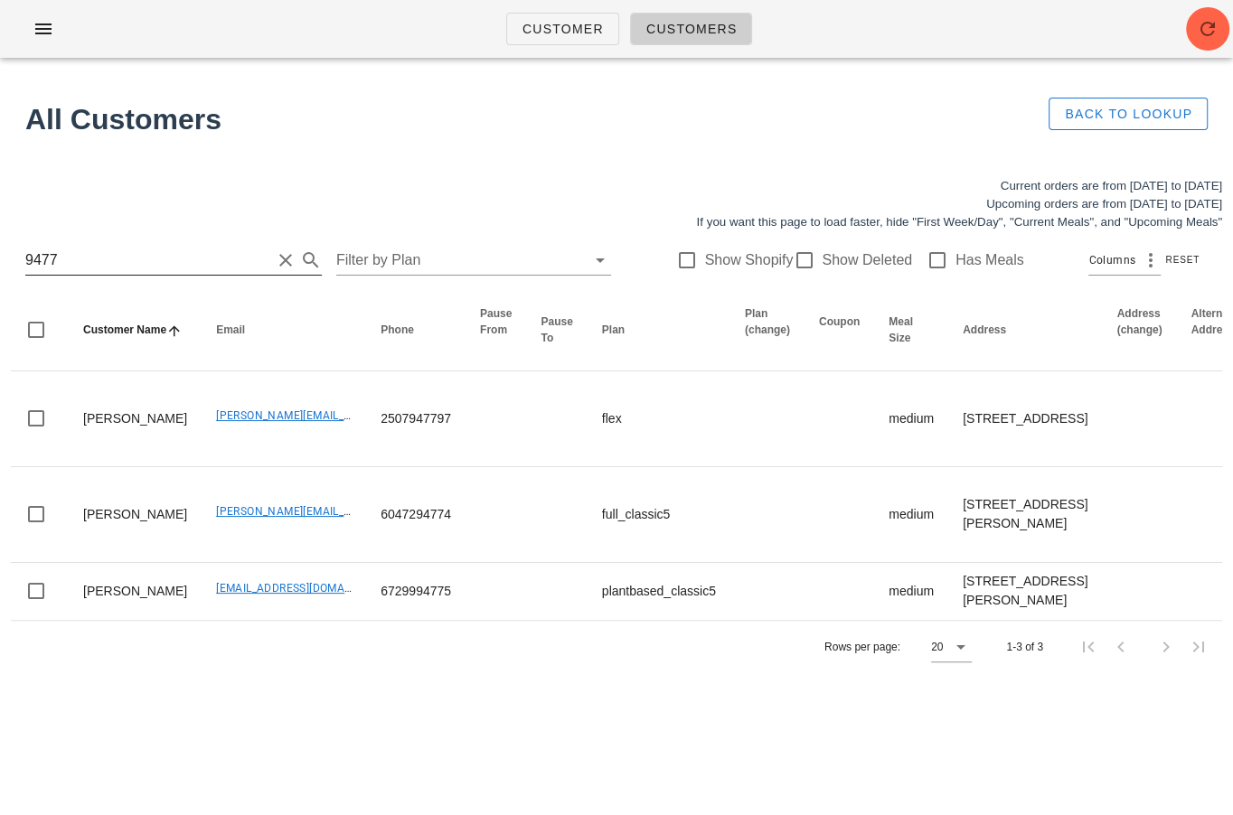
click at [151, 259] on input "9477" at bounding box center [148, 260] width 246 height 29
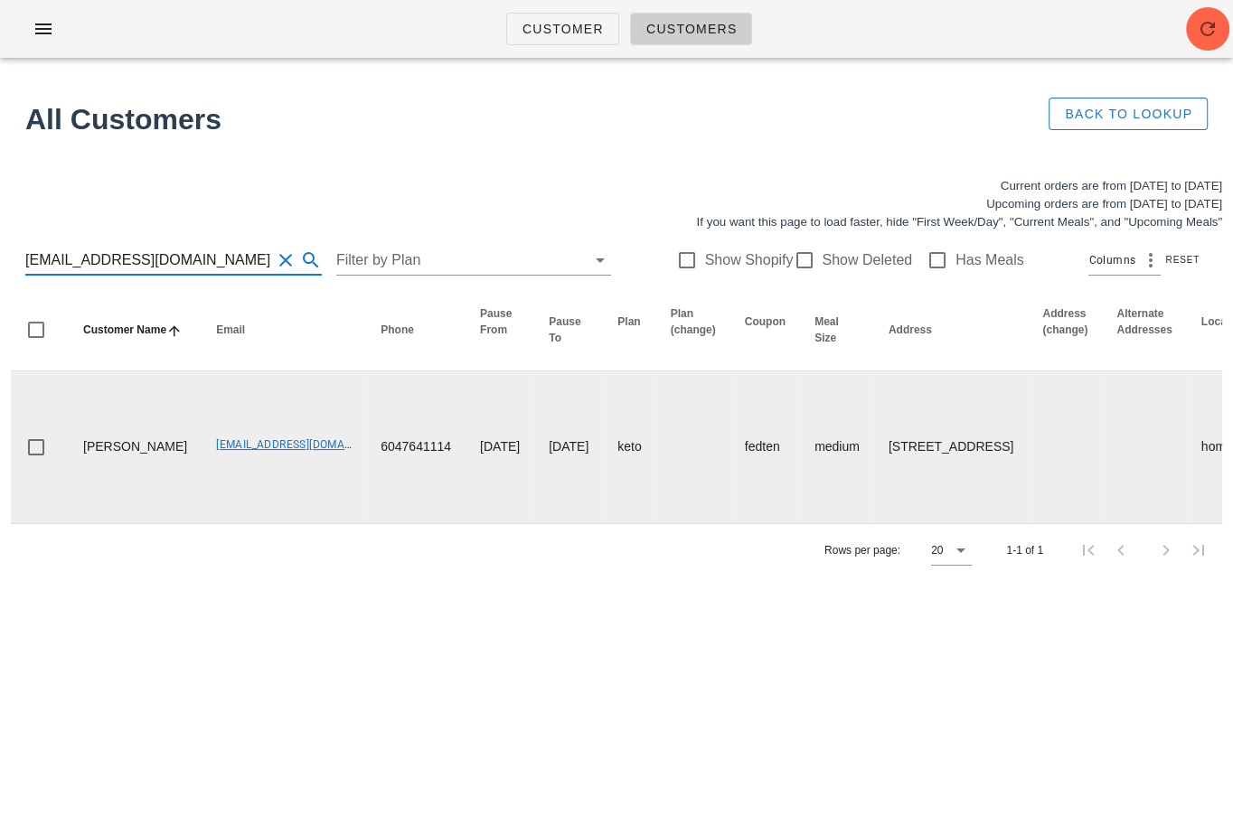
type input "maxwhiffin@gmail.com"
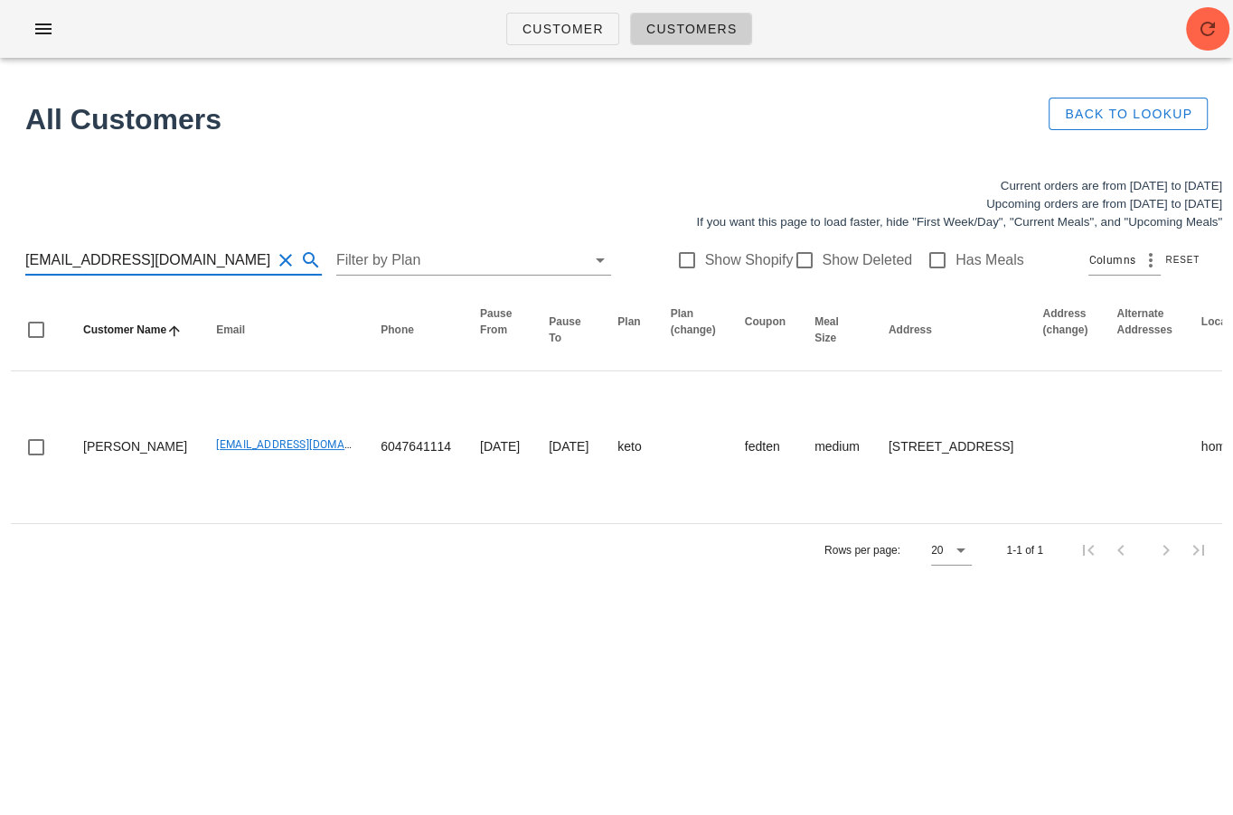
click at [275, 259] on button "Clear Search for customer" at bounding box center [286, 260] width 22 height 22
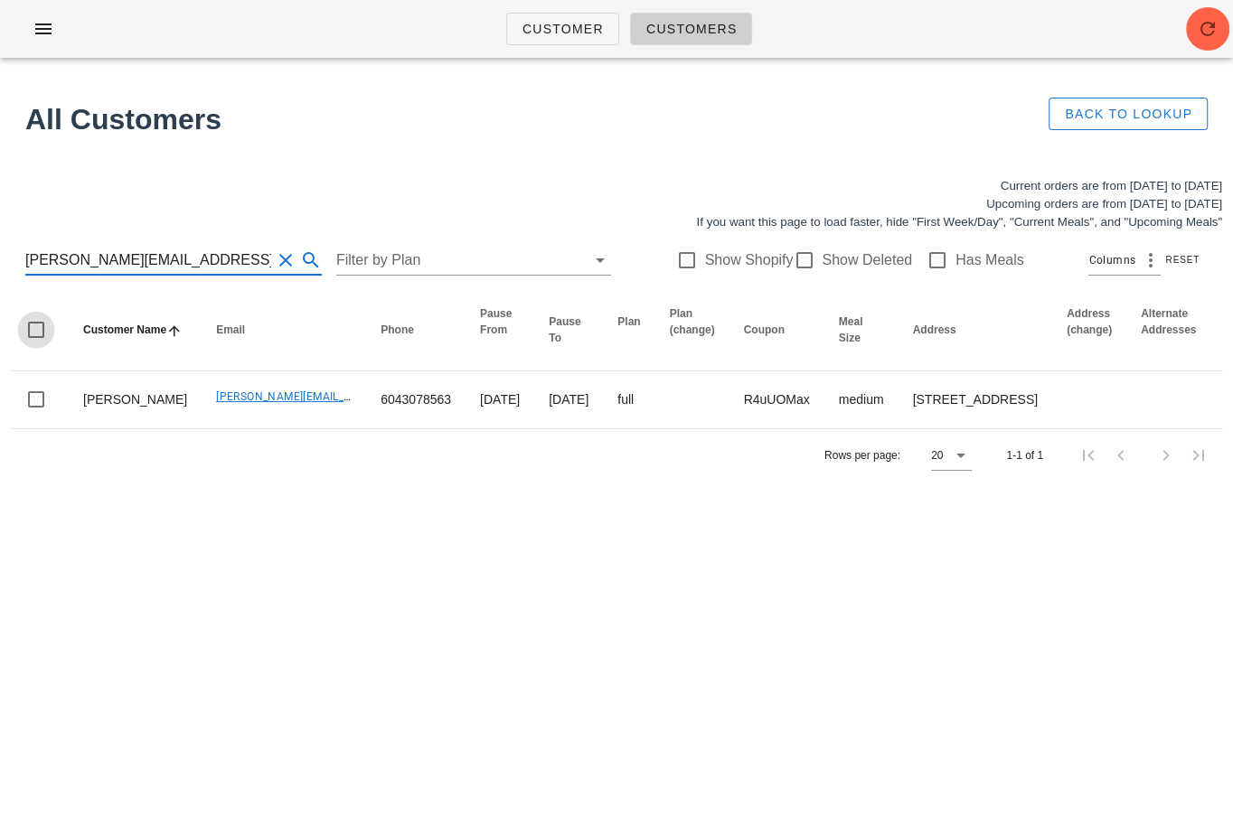
type input "craig.leesun@gmail.com"
click at [275, 264] on button "Clear Search for customer" at bounding box center [286, 260] width 22 height 22
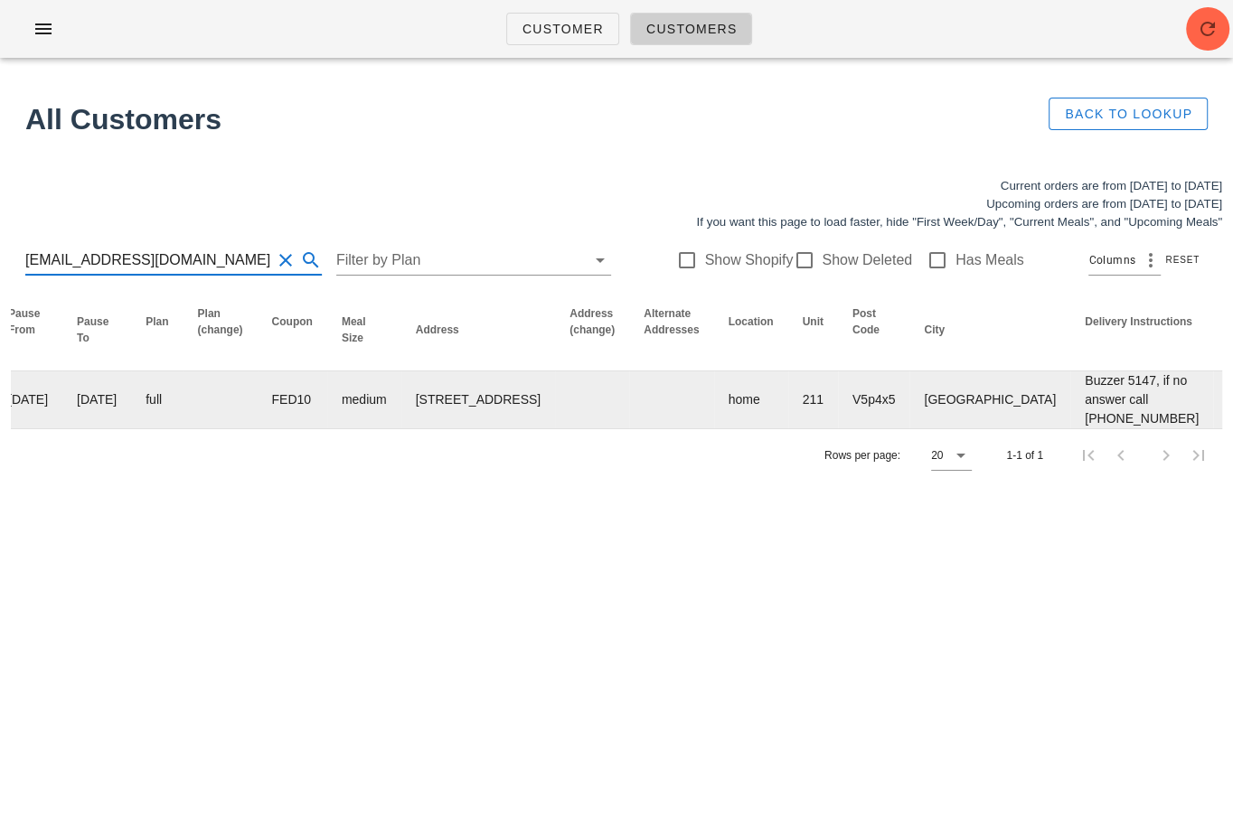
scroll to position [0, 484]
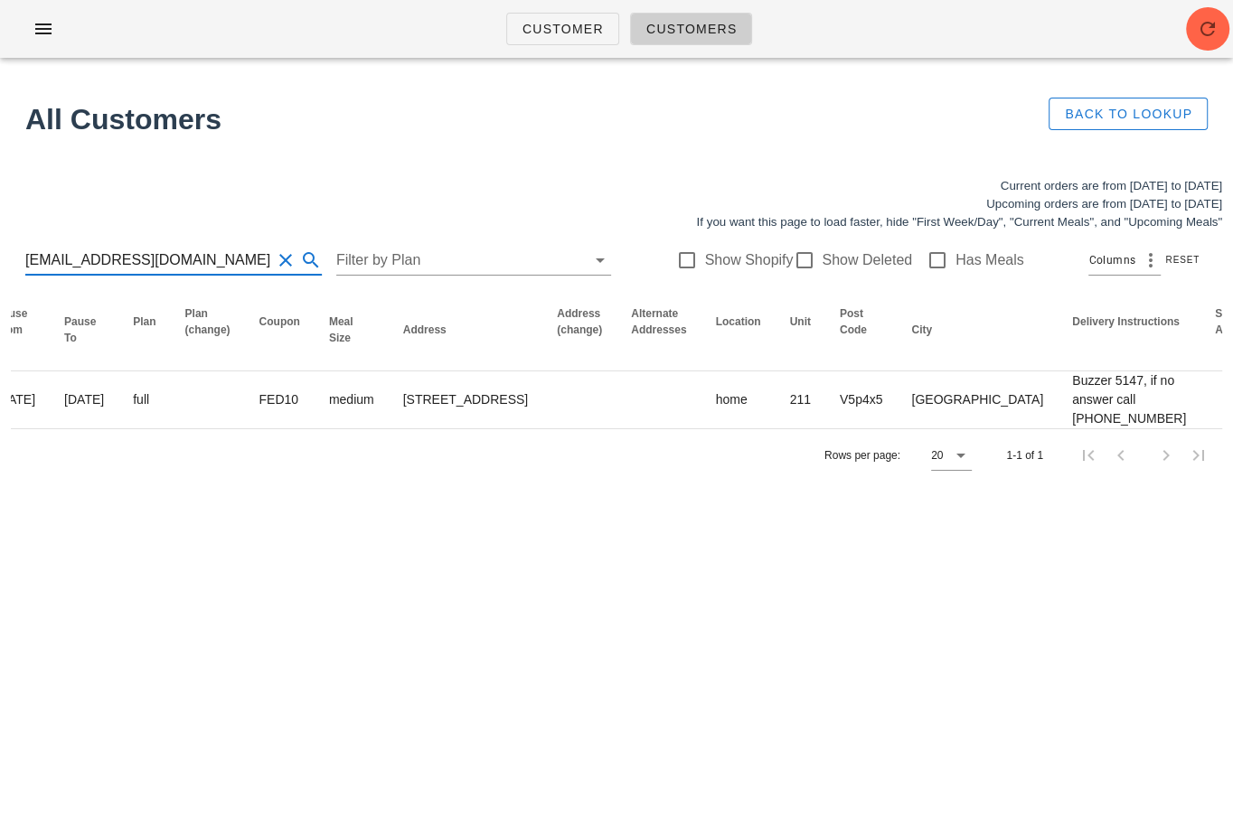
type input "nikikairis@hotmail.com"
click at [275, 254] on button "Clear Search for customer" at bounding box center [286, 260] width 22 height 22
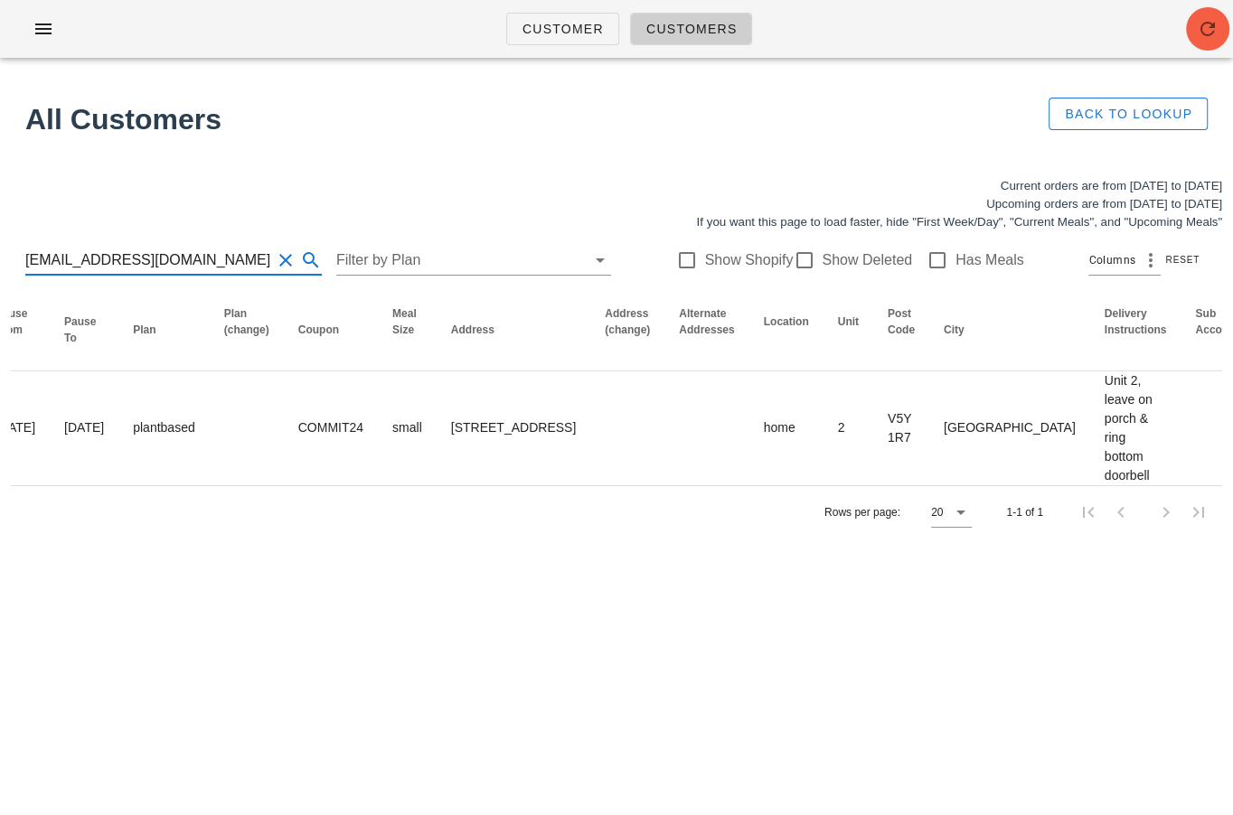
type input "ruthegill@hotmail.com"
click at [1198, 18] on icon "button" at bounding box center [1208, 29] width 22 height 22
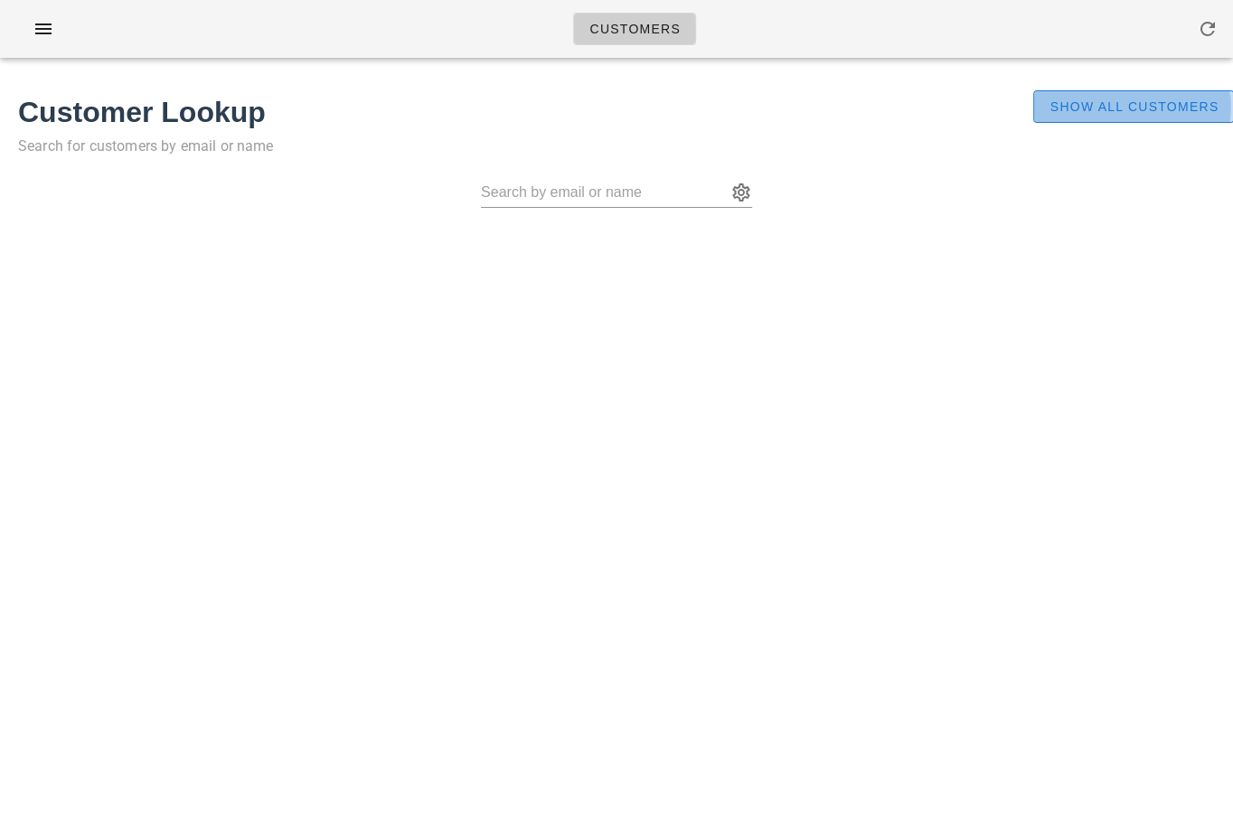
click at [1151, 99] on span "Show All Customers" at bounding box center [1133, 106] width 170 height 14
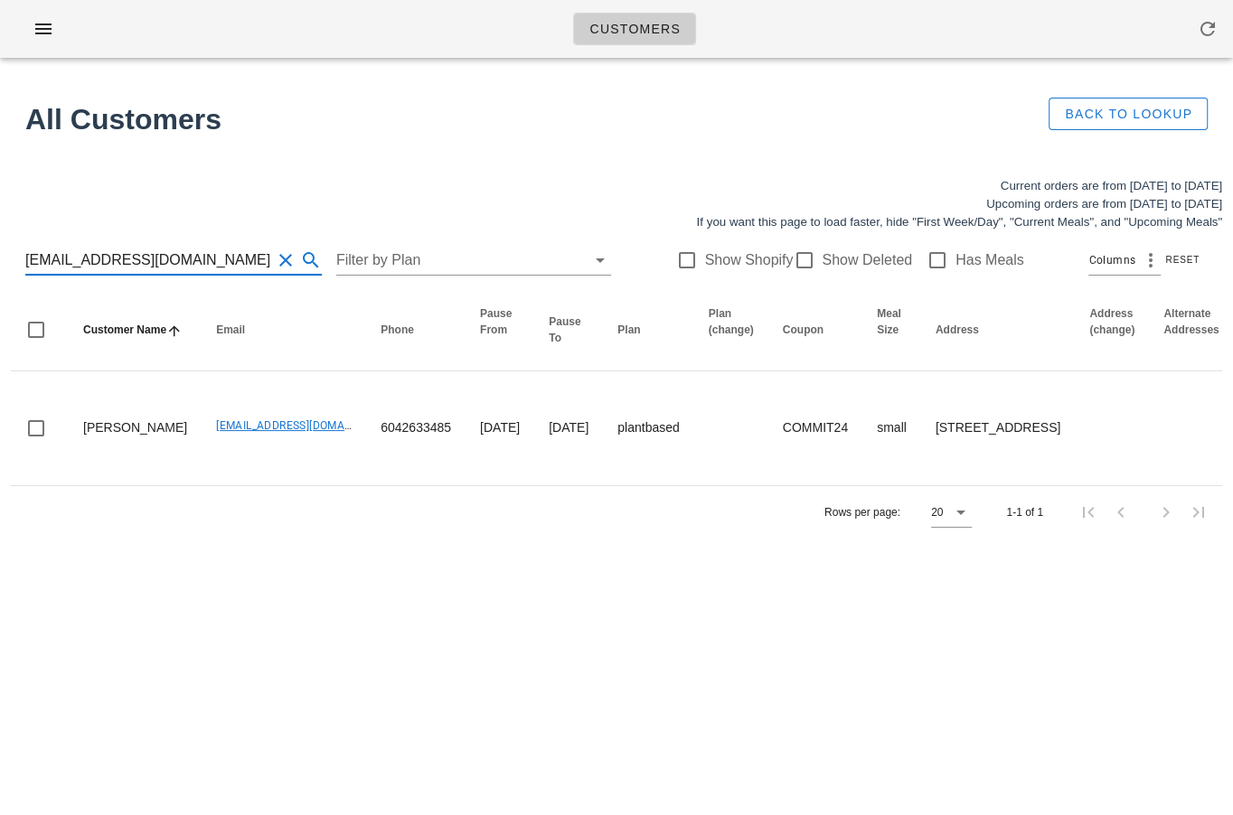
click at [192, 255] on input "ruthegill@hotmail.com" at bounding box center [148, 260] width 246 height 29
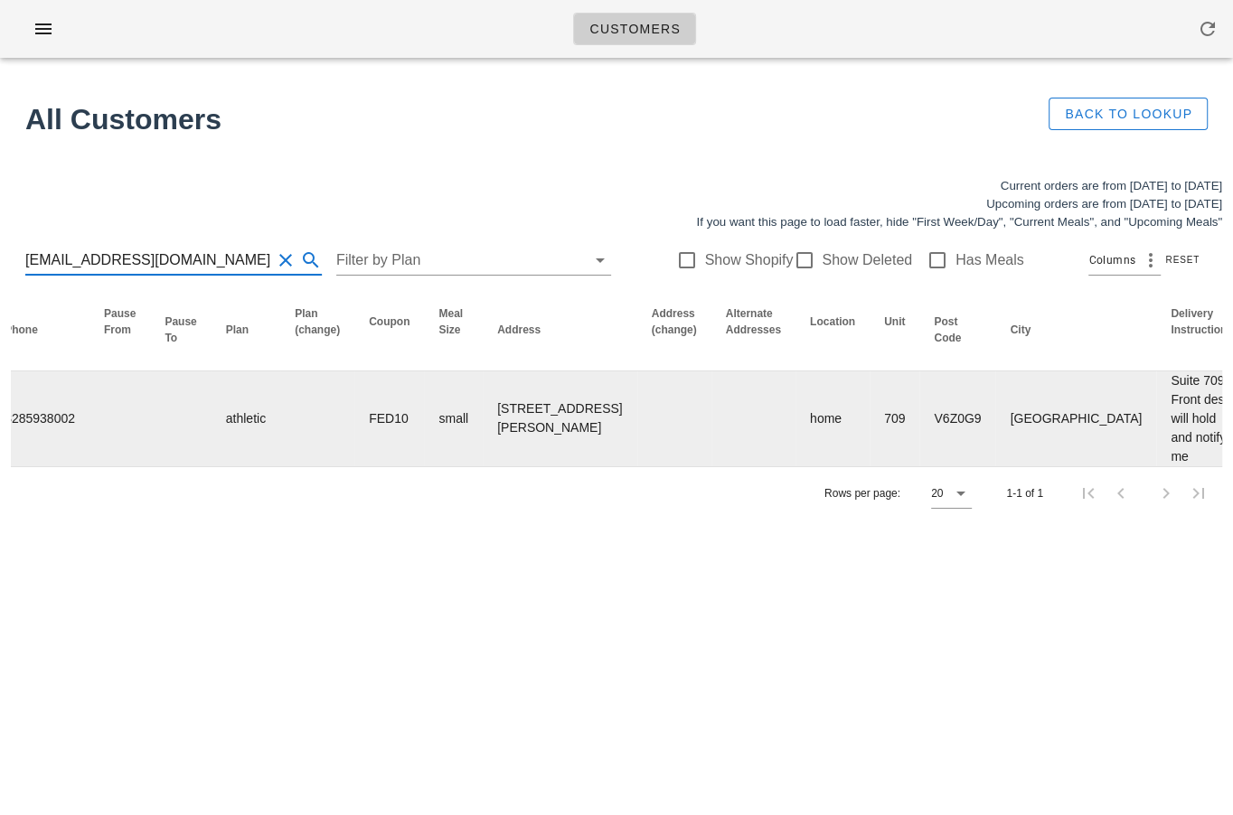
scroll to position [0, 986]
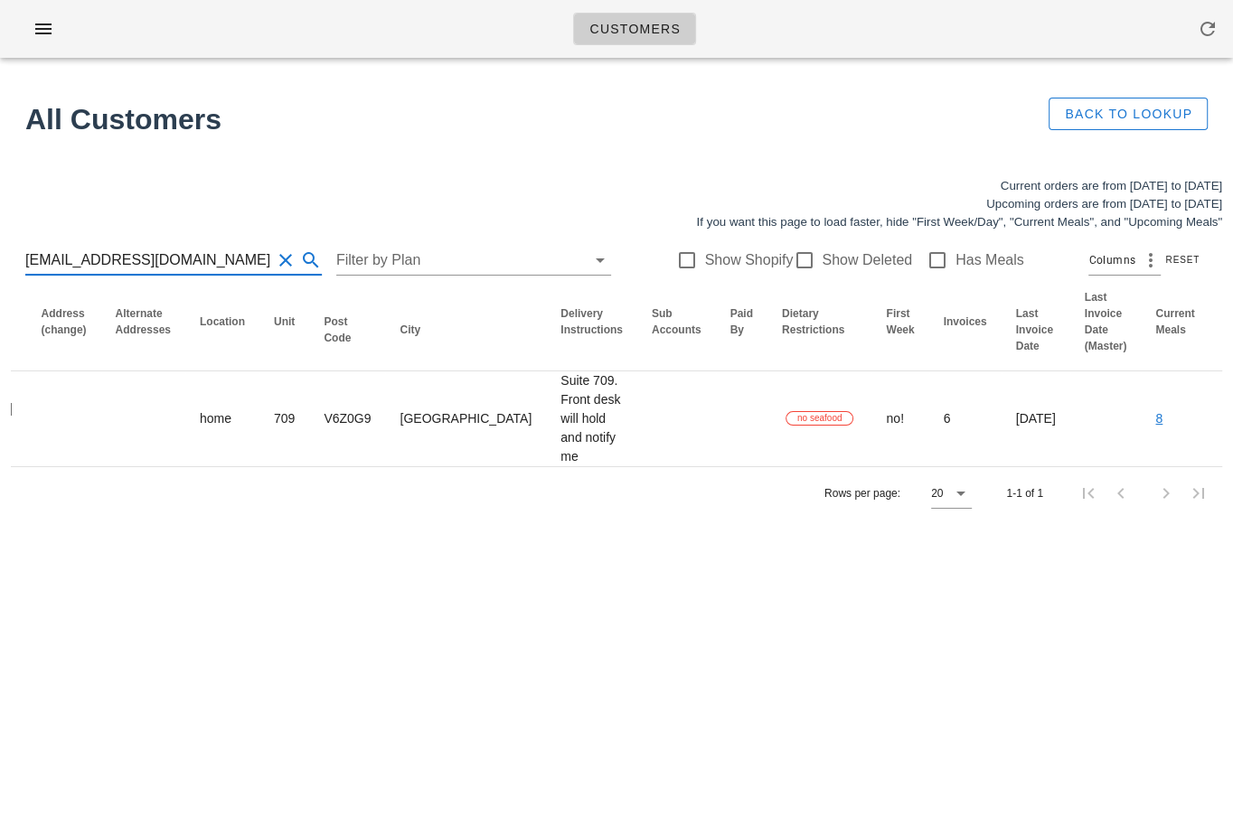
type input "mejameson@yahoo.com"
click at [275, 258] on button "Clear Search for customer" at bounding box center [286, 260] width 22 height 22
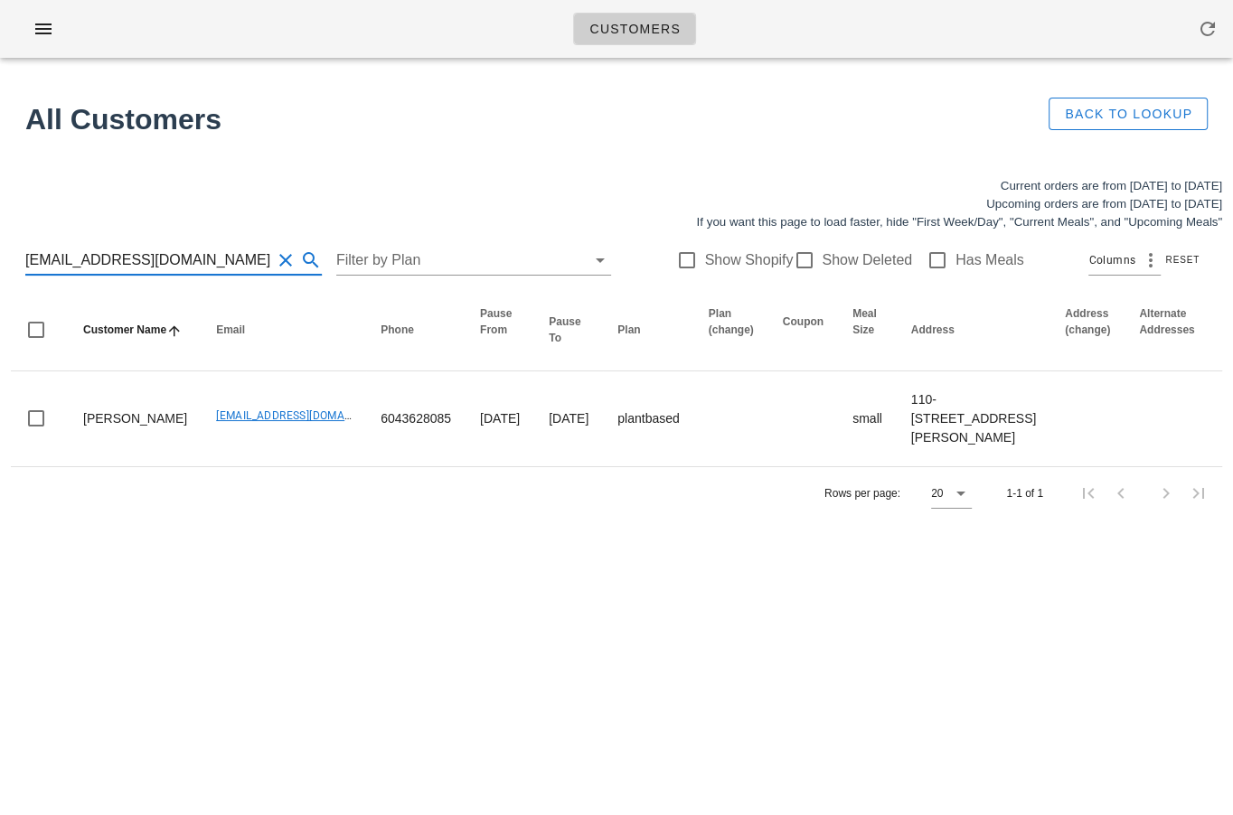
click at [120, 251] on input "Loulou.lb11@gmail.com" at bounding box center [148, 260] width 246 height 29
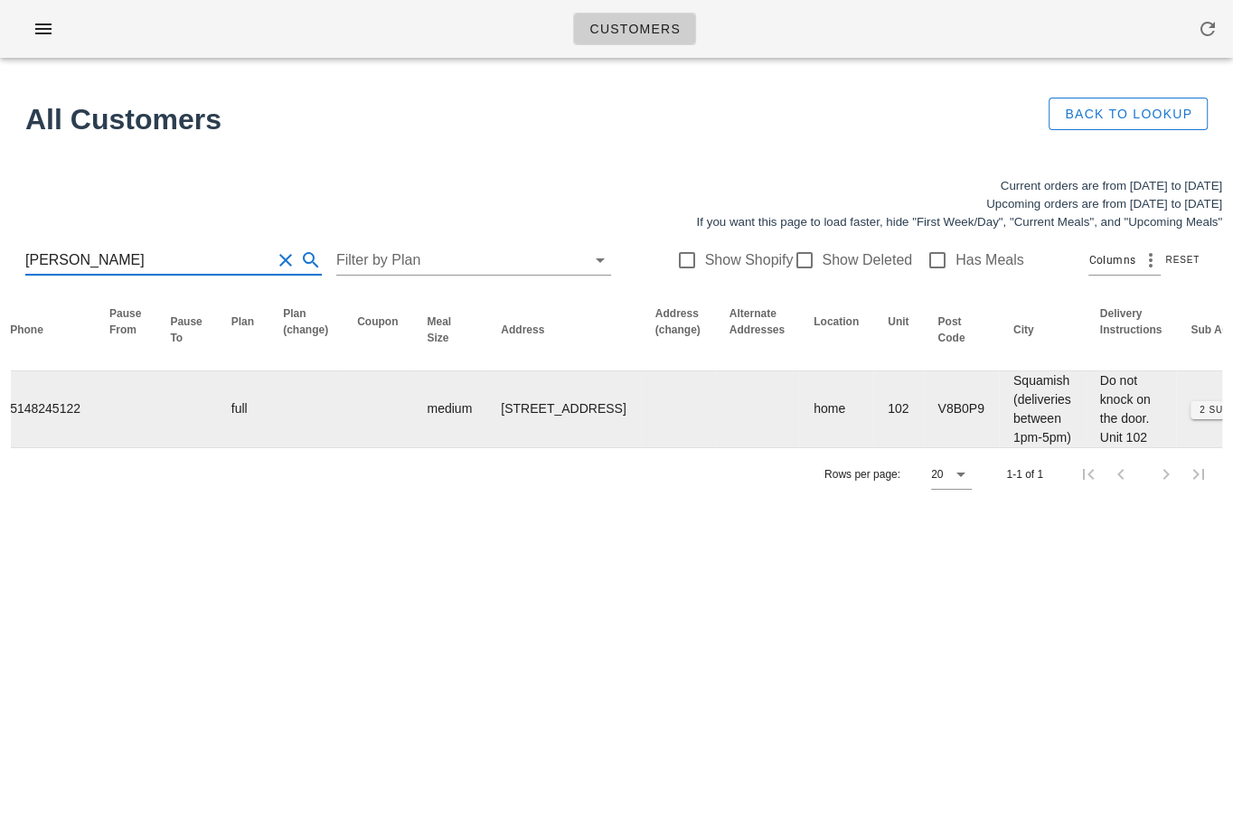
scroll to position [0, 1003]
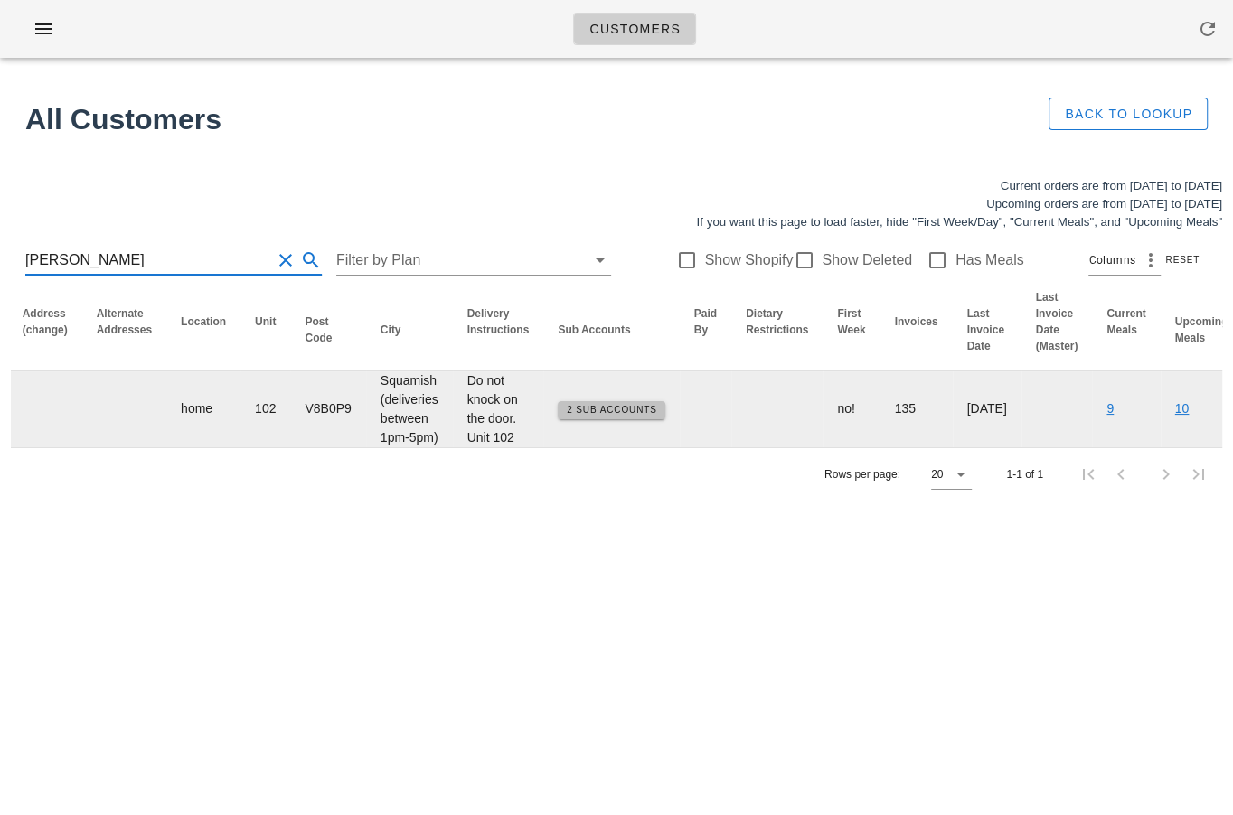
click at [566, 415] on span "2 Sub Accounts" at bounding box center [611, 410] width 91 height 10
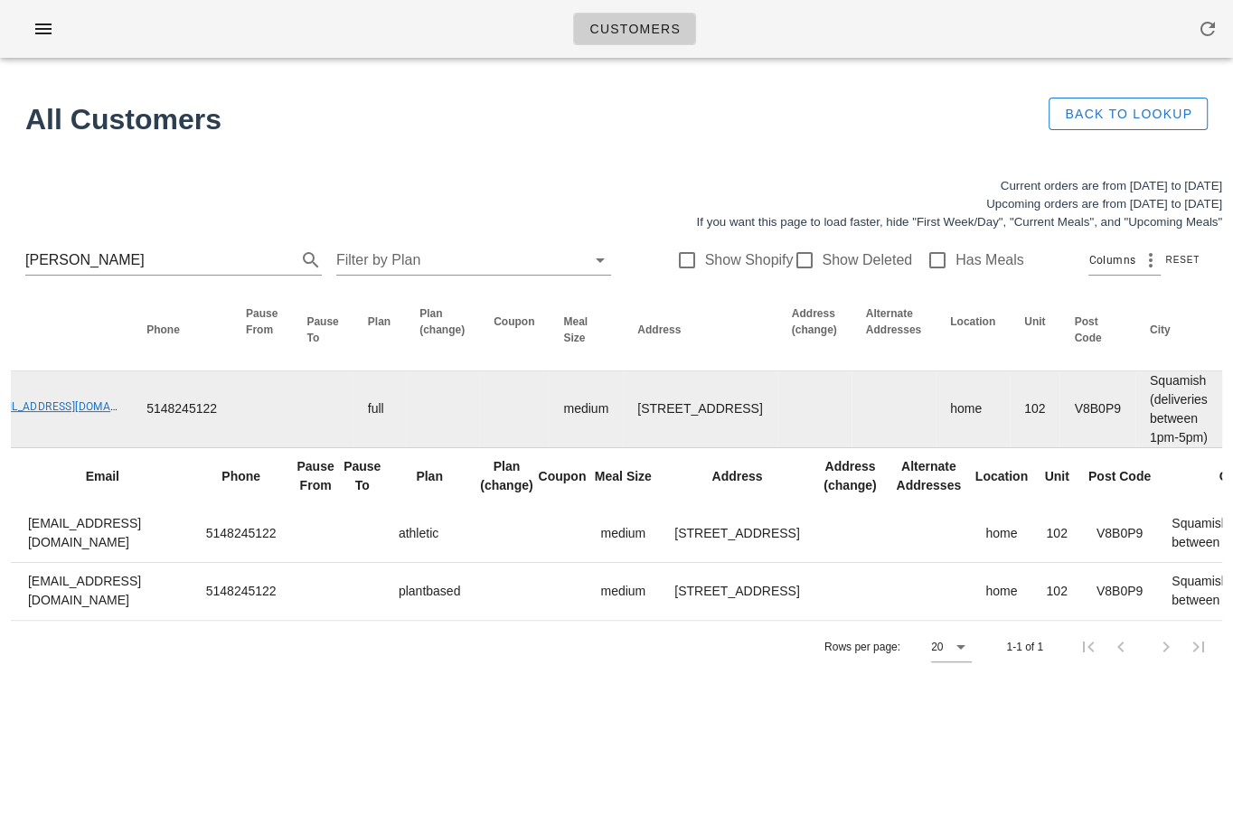
scroll to position [0, 0]
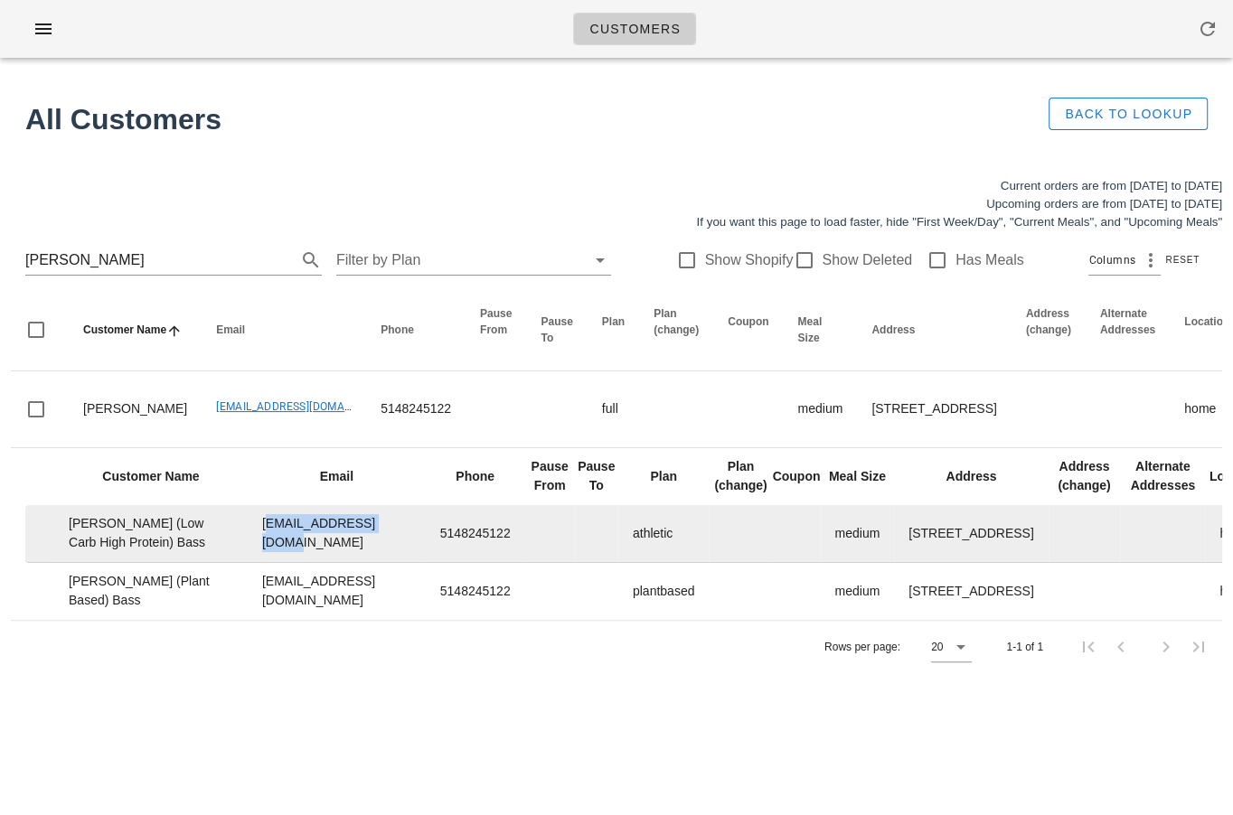
drag, startPoint x: 175, startPoint y: 561, endPoint x: 322, endPoint y: 570, distance: 146.7
click at [322, 563] on td "sbass86+2@gmail.com" at bounding box center [337, 534] width 178 height 58
copy td "sbass86+2@gmail.com"
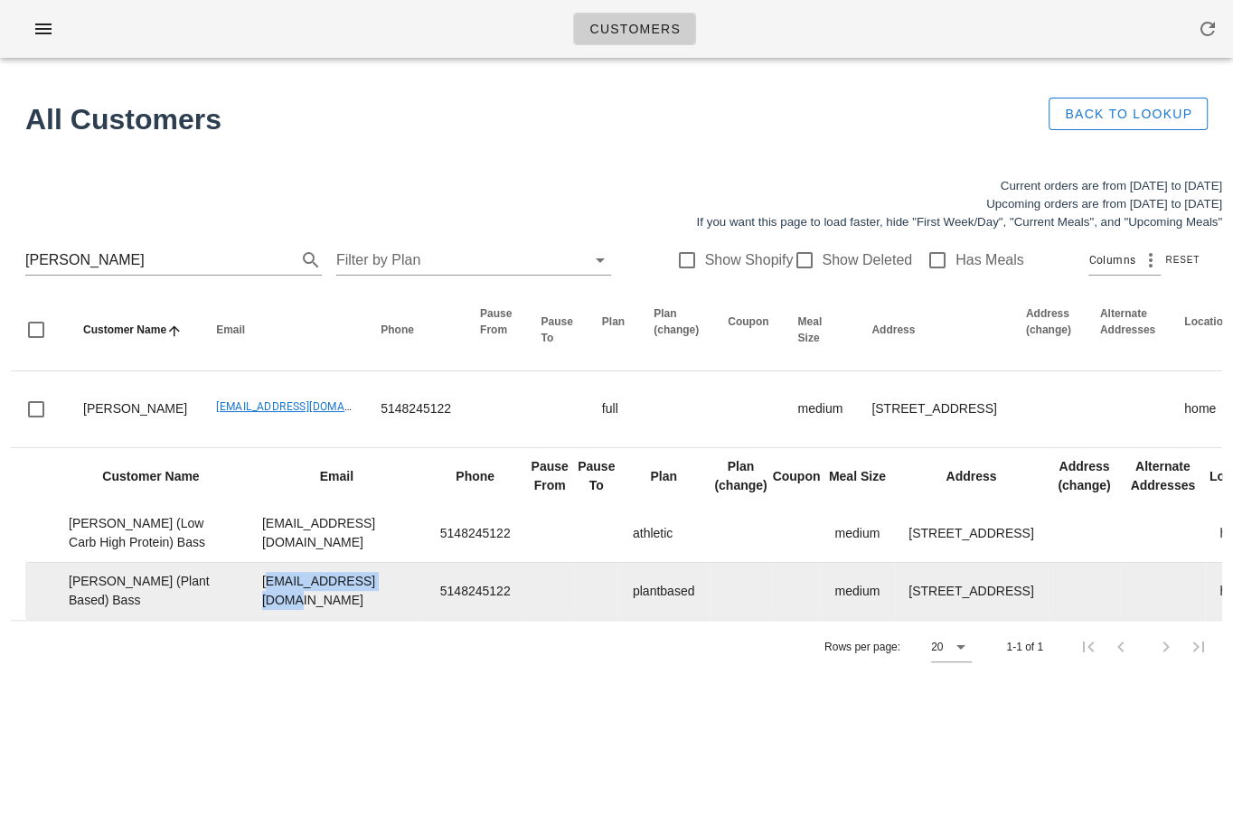
drag, startPoint x: 175, startPoint y: 648, endPoint x: 177, endPoint y: 619, distance: 29.0
click at [248, 619] on td "[EMAIL_ADDRESS][DOMAIN_NAME]" at bounding box center [337, 591] width 178 height 57
copy td "[EMAIL_ADDRESS][DOMAIN_NAME]"
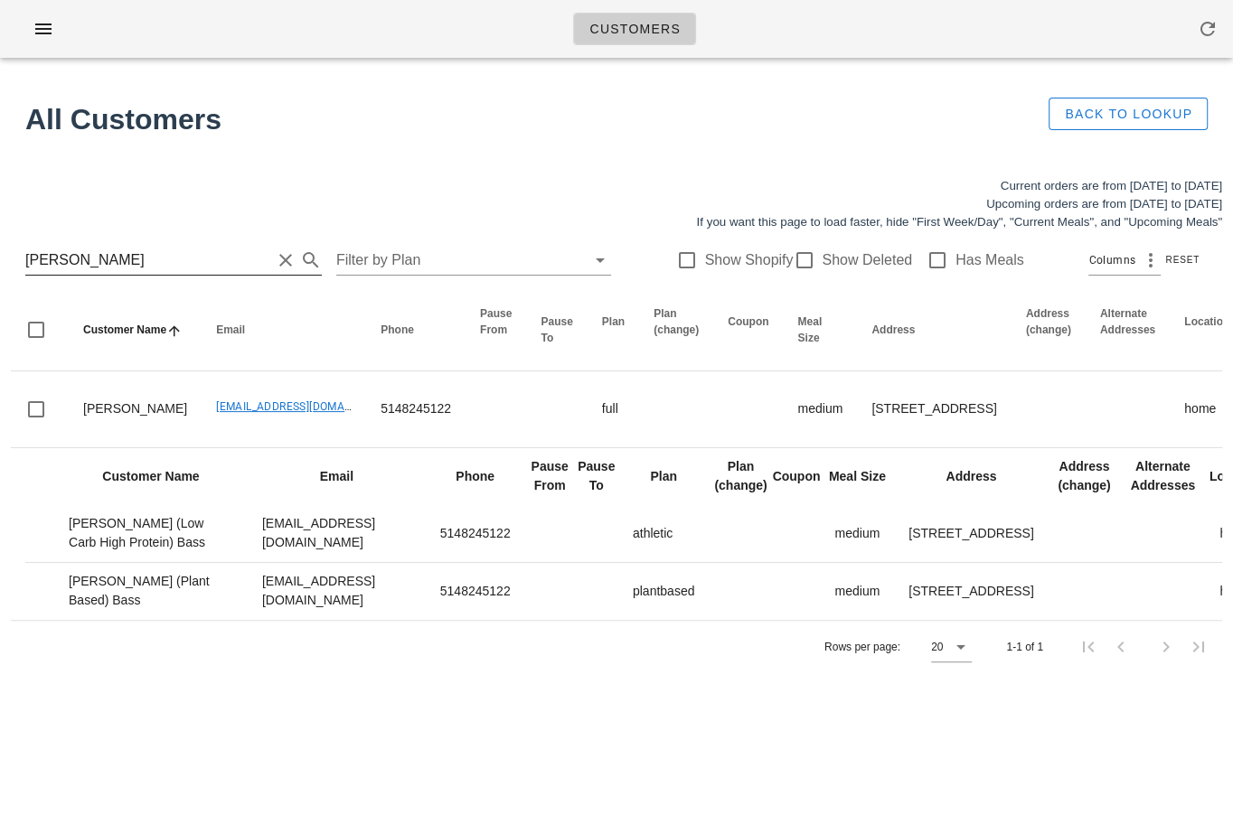
click at [177, 267] on input "steven bass" at bounding box center [148, 260] width 246 height 29
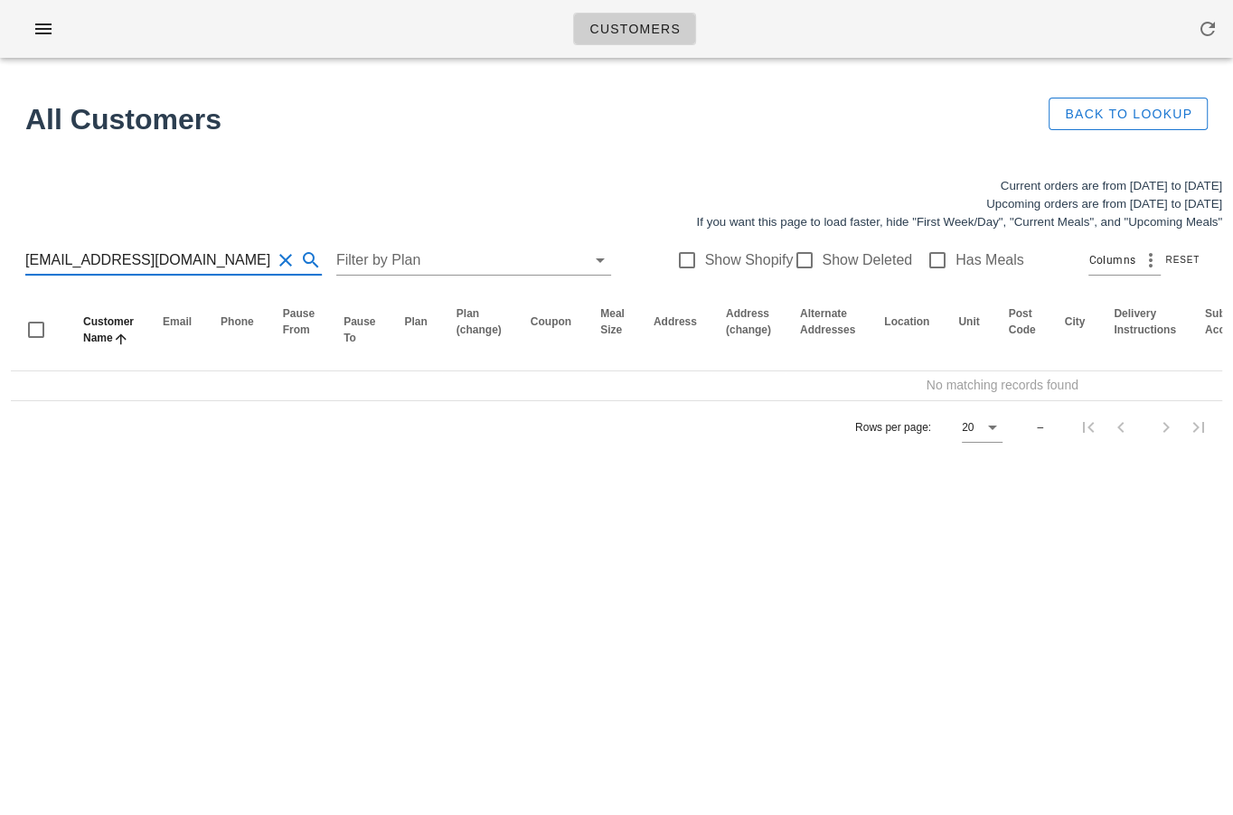
drag, startPoint x: 79, startPoint y: 260, endPoint x: 213, endPoint y: 259, distance: 134.7
click at [213, 259] on input "kiril.kmk@gmail.com" at bounding box center [148, 260] width 246 height 29
type input "kiril.kmk"
click at [788, 261] on div at bounding box center [803, 260] width 31 height 31
checkbox input "true"
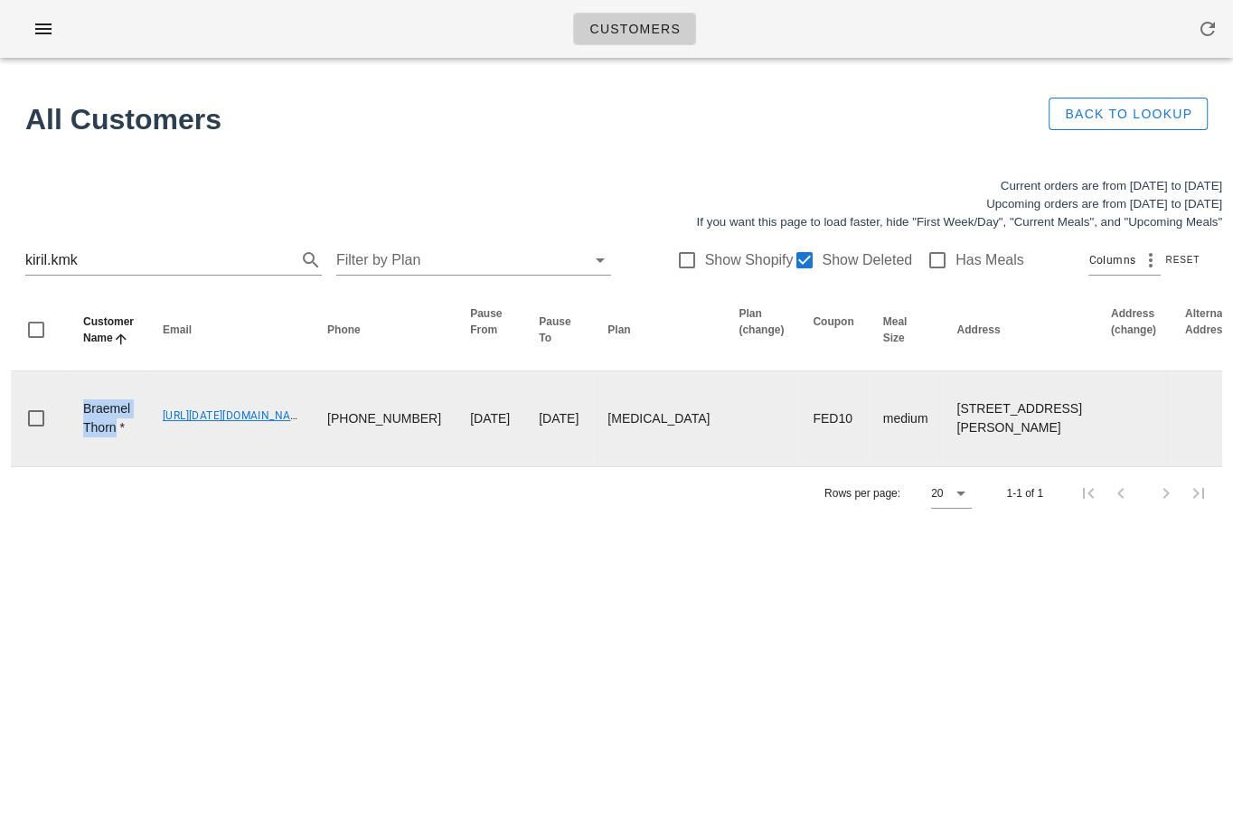
drag, startPoint x: 117, startPoint y: 465, endPoint x: 68, endPoint y: 446, distance: 53.5
click at [69, 446] on td "Braemel Thorn *" at bounding box center [109, 418] width 80 height 95
copy td "Braemel Thorn"
drag, startPoint x: 159, startPoint y: 454, endPoint x: 305, endPoint y: 455, distance: 146.4
click at [305, 455] on td "[URL][DATE][DOMAIN_NAME]" at bounding box center [230, 418] width 164 height 95
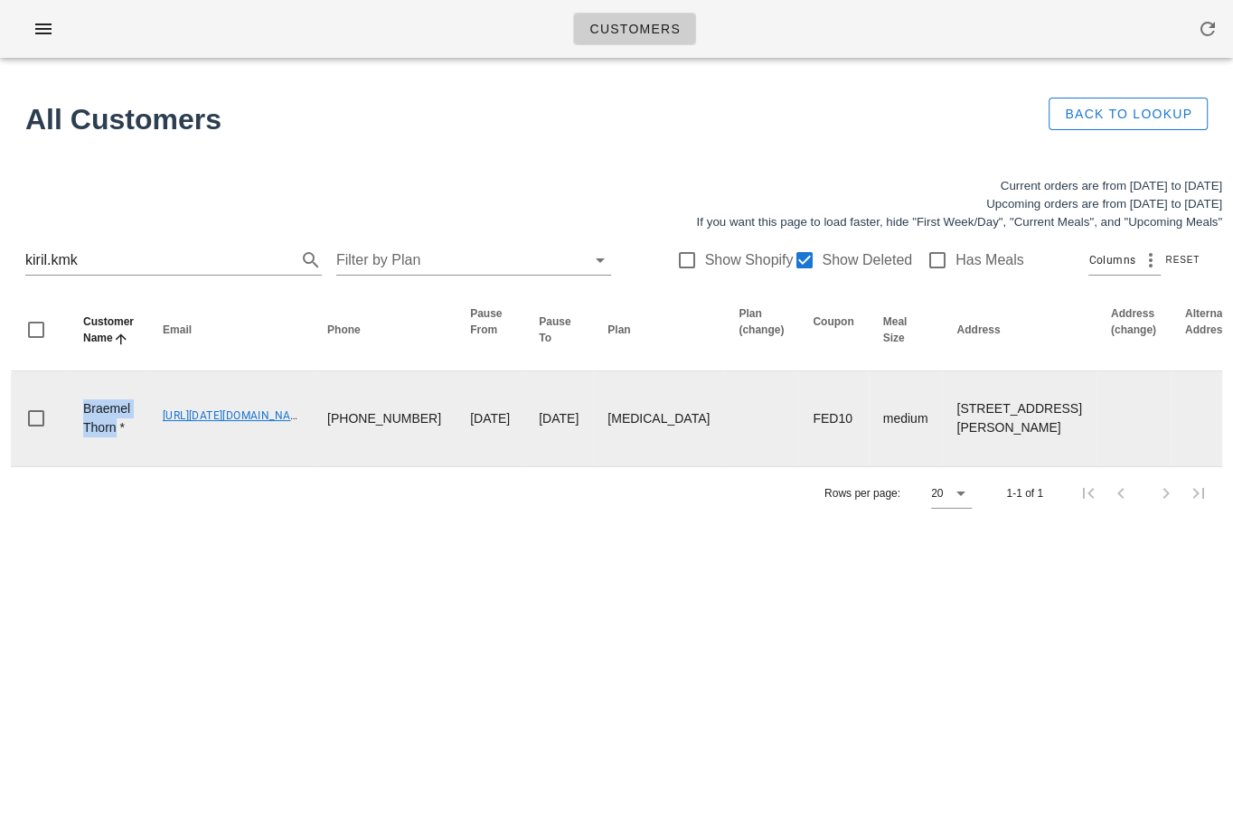
copy link "[URL][DATE][DOMAIN_NAME]"
click at [164, 466] on td "[URL][DATE][DOMAIN_NAME]" at bounding box center [230, 418] width 164 height 95
drag, startPoint x: 156, startPoint y: 443, endPoint x: 306, endPoint y: 458, distance: 150.8
click at [306, 458] on td "[URL][DATE][DOMAIN_NAME]" at bounding box center [230, 418] width 164 height 95
copy link "[URL][DATE][DOMAIN_NAME]"
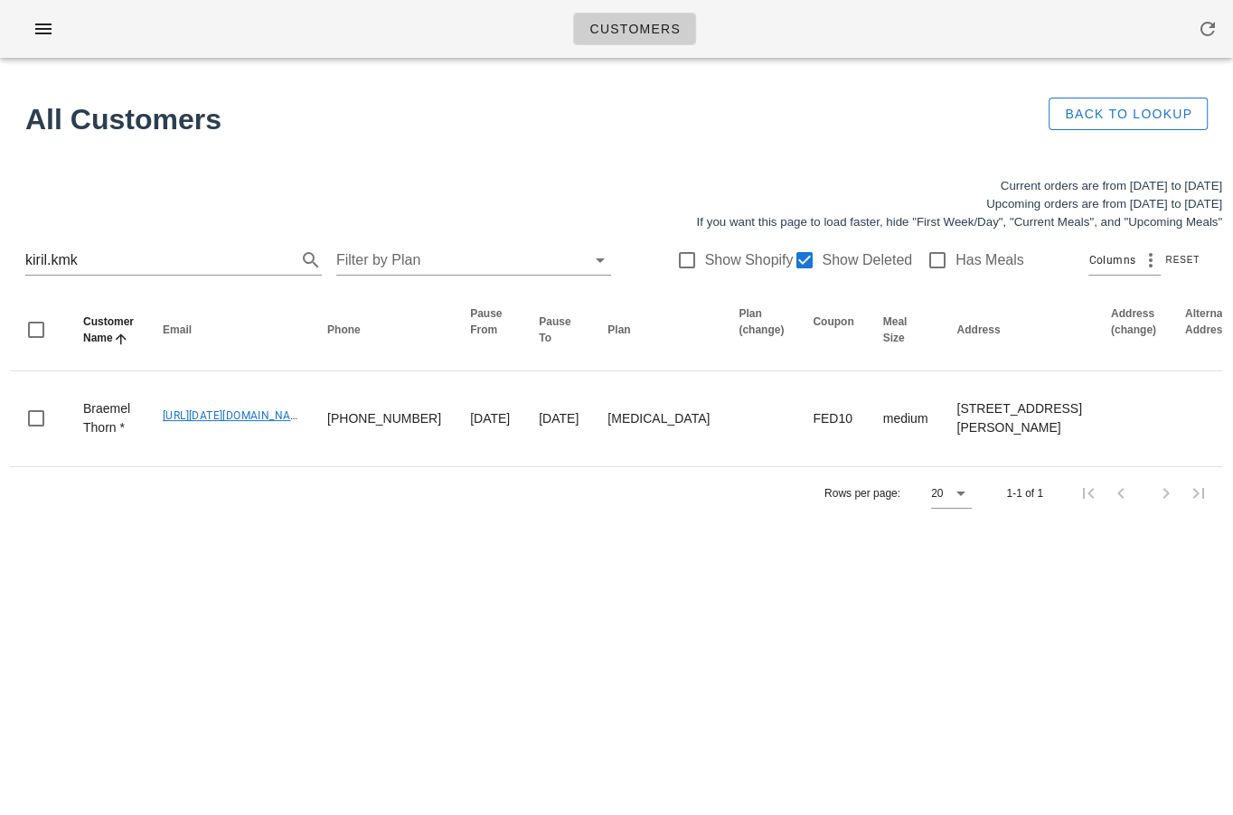
click at [404, 530] on div "Current orders are from Sunday Sep 14 to Saturday Sep 20 Upcoming orders are fr…" at bounding box center [616, 348] width 1233 height 364
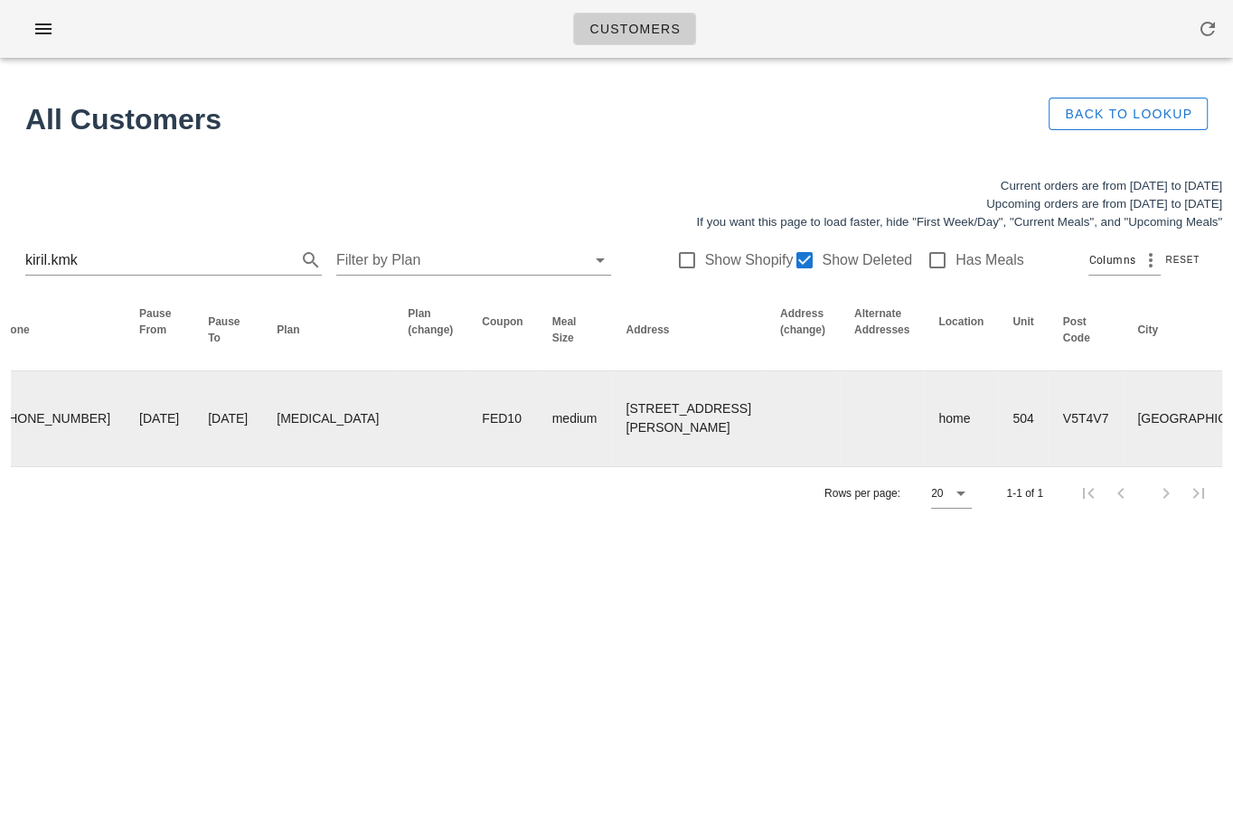
scroll to position [0, 970]
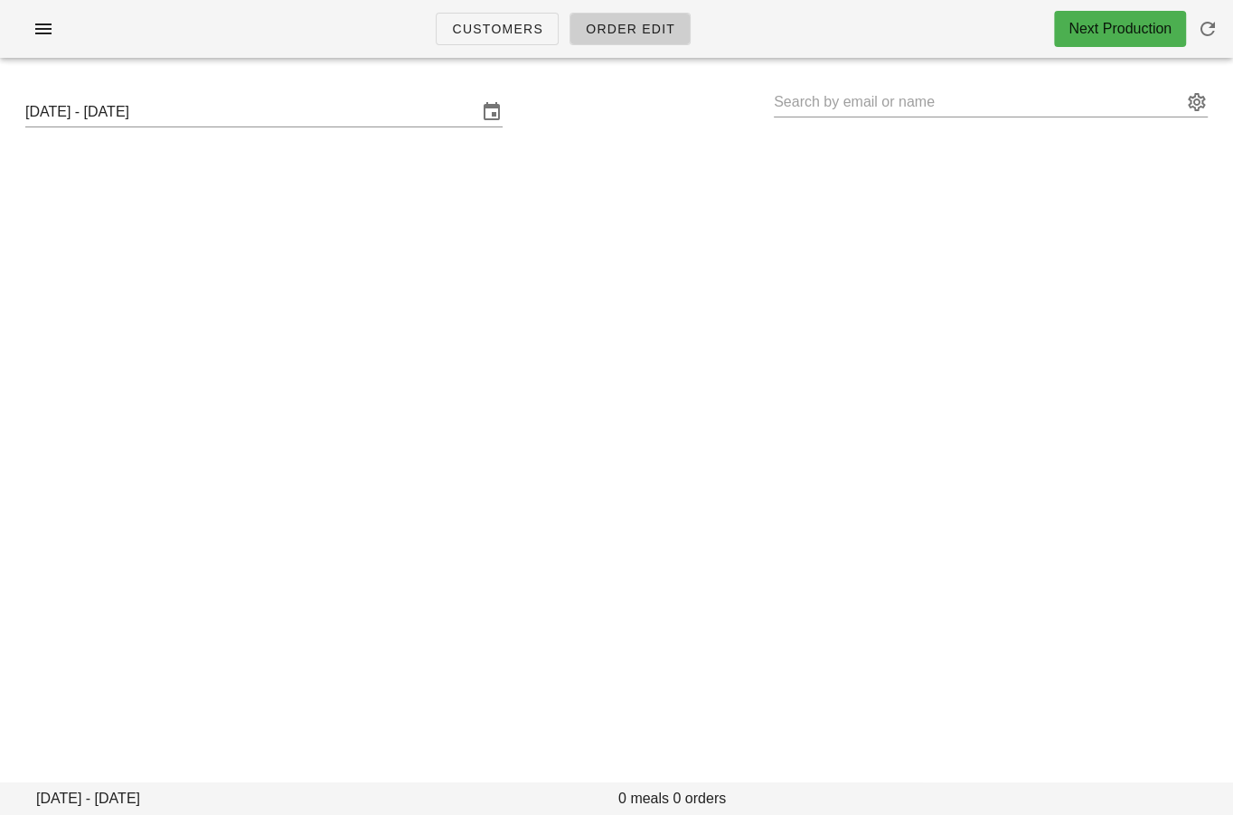
type input "Braemel Thorn * (00_DELETED_2025-09-18_kiril.kmk___gmail.com)"
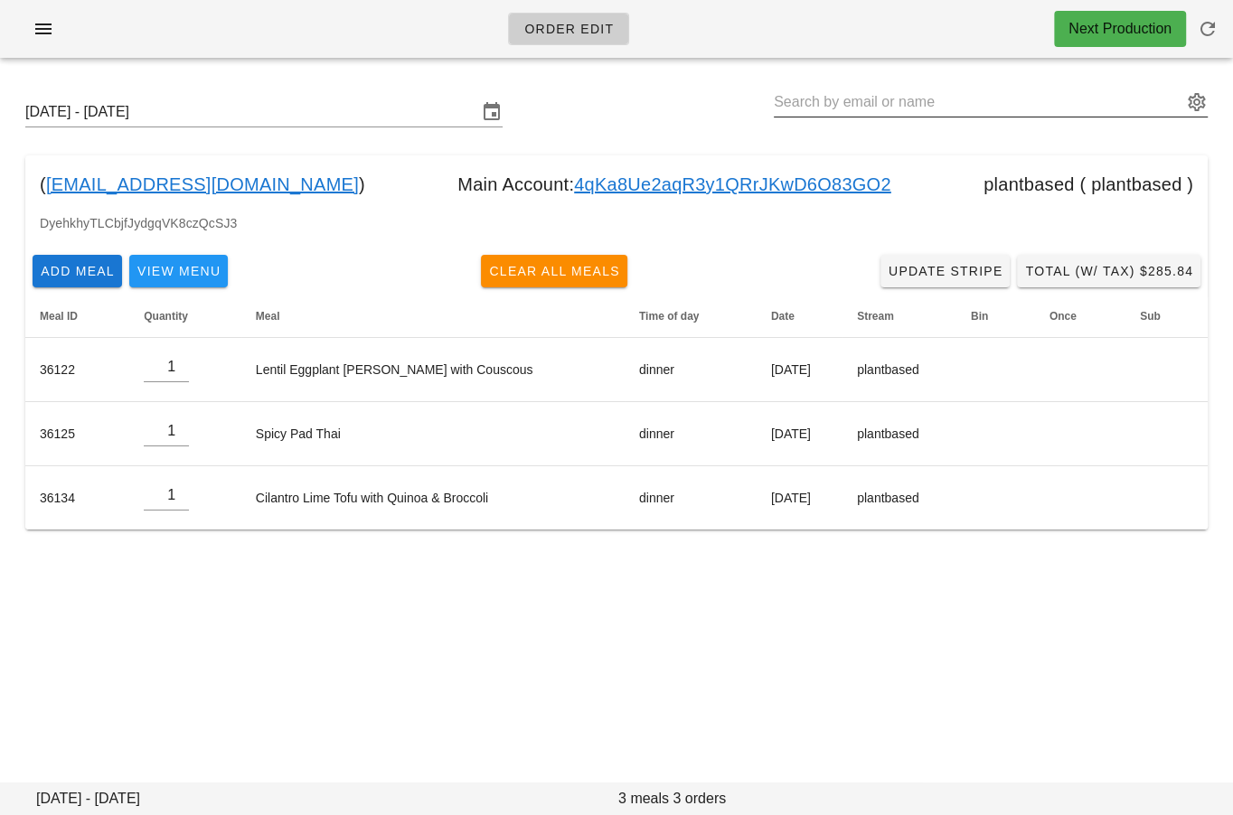
click at [824, 104] on input "text" at bounding box center [978, 102] width 408 height 29
paste input "kiril.kmk@gmail.com"
drag, startPoint x: 915, startPoint y: 102, endPoint x: 828, endPoint y: 103, distance: 87.7
click at [828, 103] on input "kiril.kmk@gmail.com" at bounding box center [978, 102] width 408 height 29
type input "kiril.kmk"
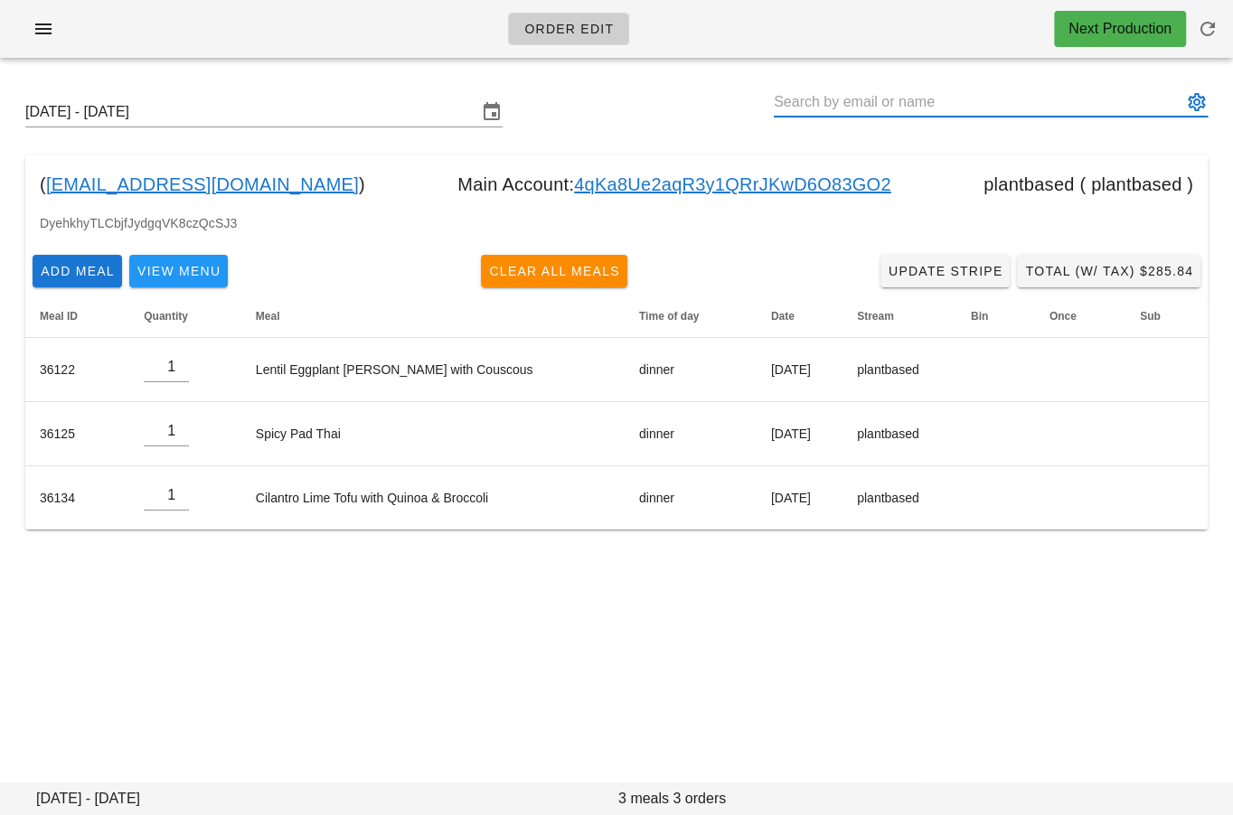
paste input "Braemel Thorn"
type input "Braemel Thorn"
type input "v"
paste input "00_DELETED_2025-09-18_kiril.kmk___gmail.com"
type input "00_DELETED_2025-09-18_kiril.kmk___gmail.com"
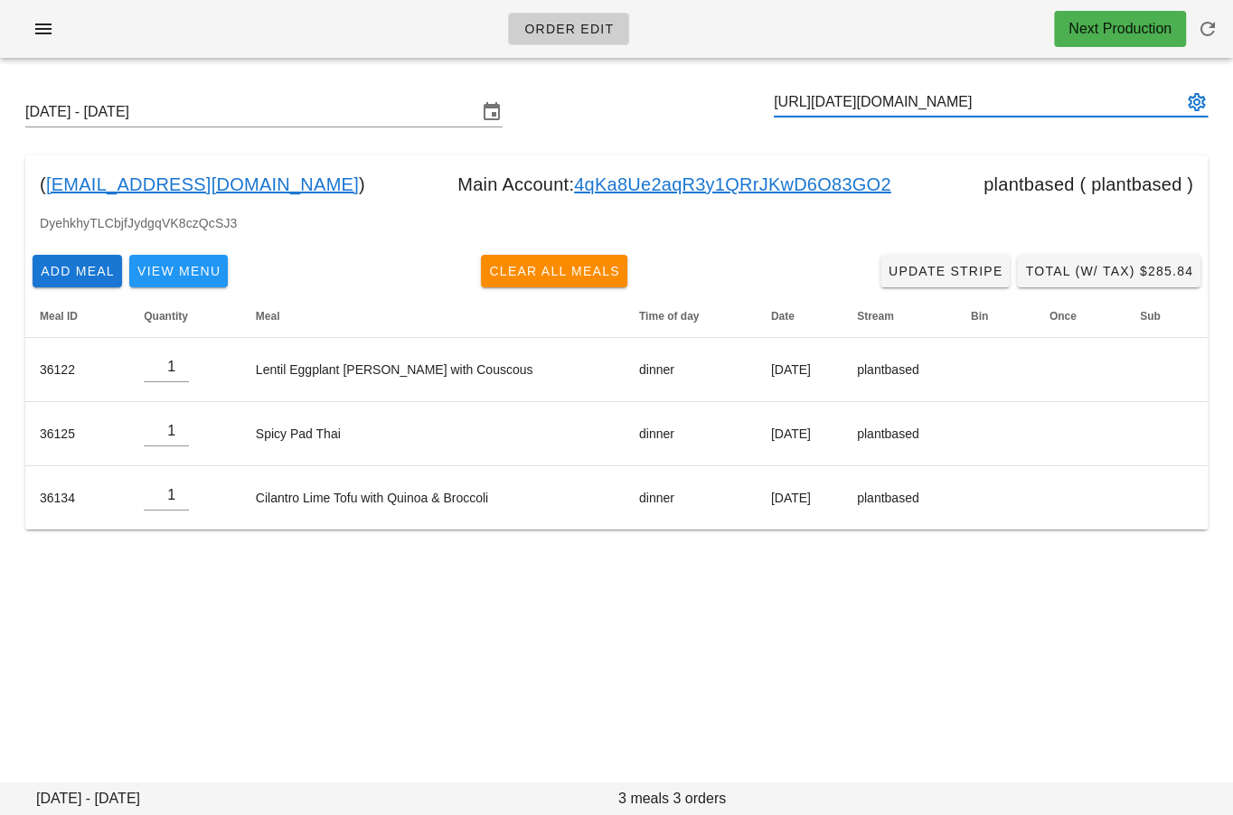
click at [873, 105] on input "00_DELETED_2025-09-18_kiril.kmk___gmail.com" at bounding box center [978, 102] width 408 height 29
click at [873, 105] on input "[URL][DATE][DOMAIN_NAME]" at bounding box center [978, 102] width 408 height 29
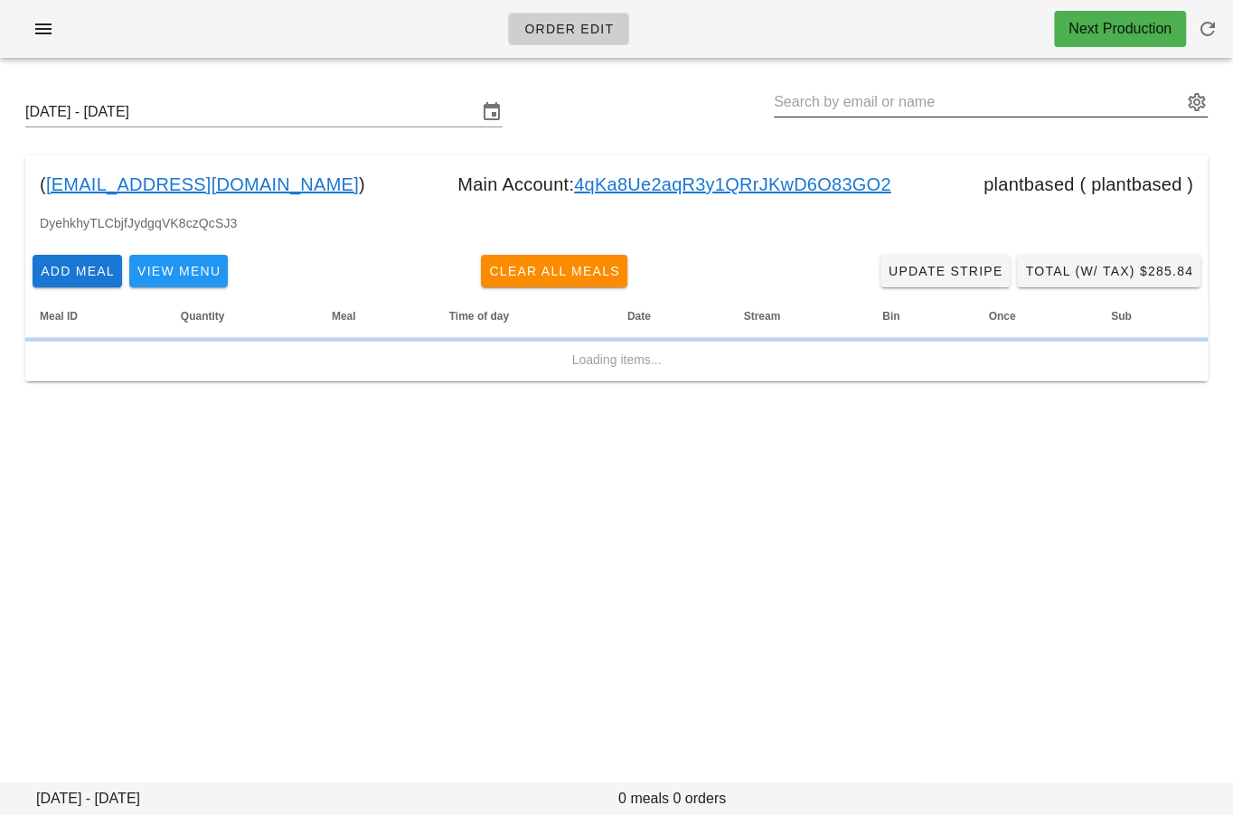
click at [864, 99] on input "text" at bounding box center [978, 102] width 408 height 29
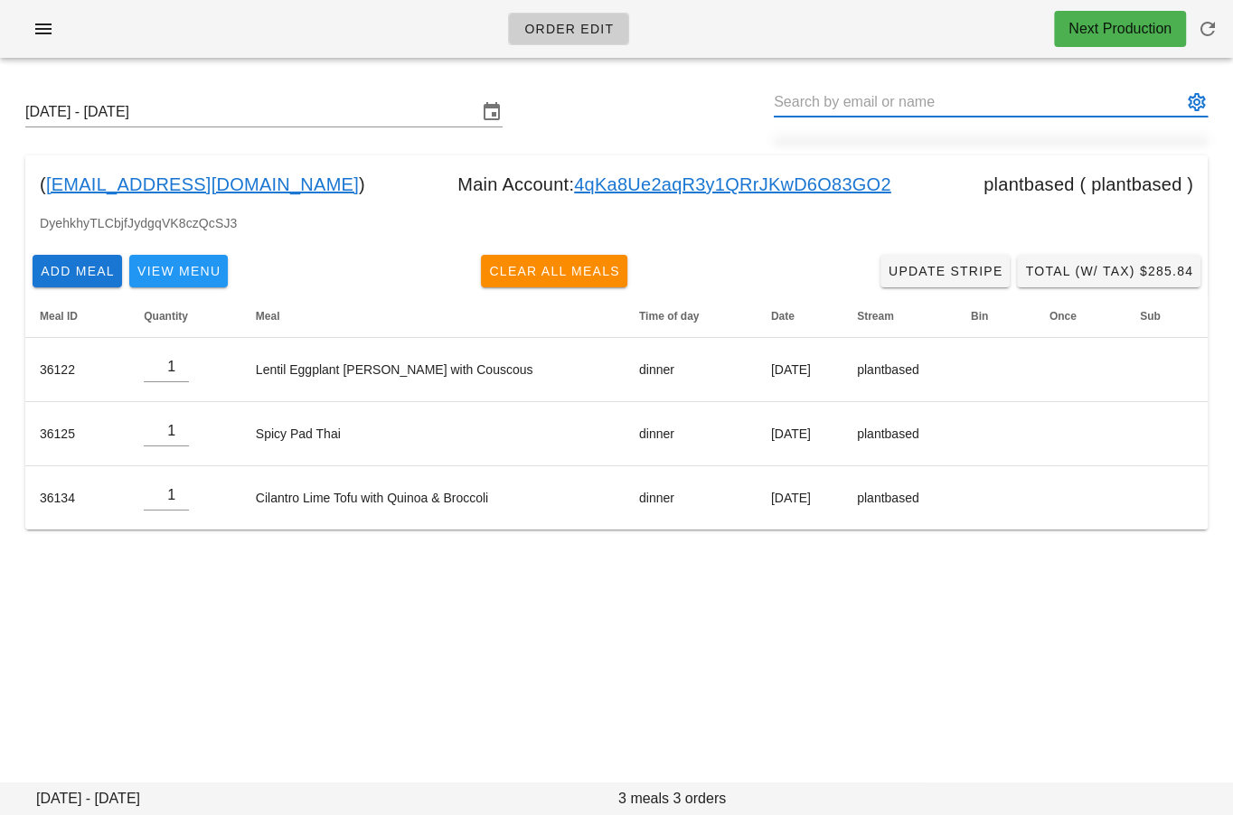
paste input "[URL][DATE][DOMAIN_NAME]"
type input "[URL][DATE][DOMAIN_NAME]"
paste input "[URL][DATE][DOMAIN_NAME]"
type input "[URL][DATE][DOMAIN_NAME]"
